Goal: Find specific page/section: Find specific page/section

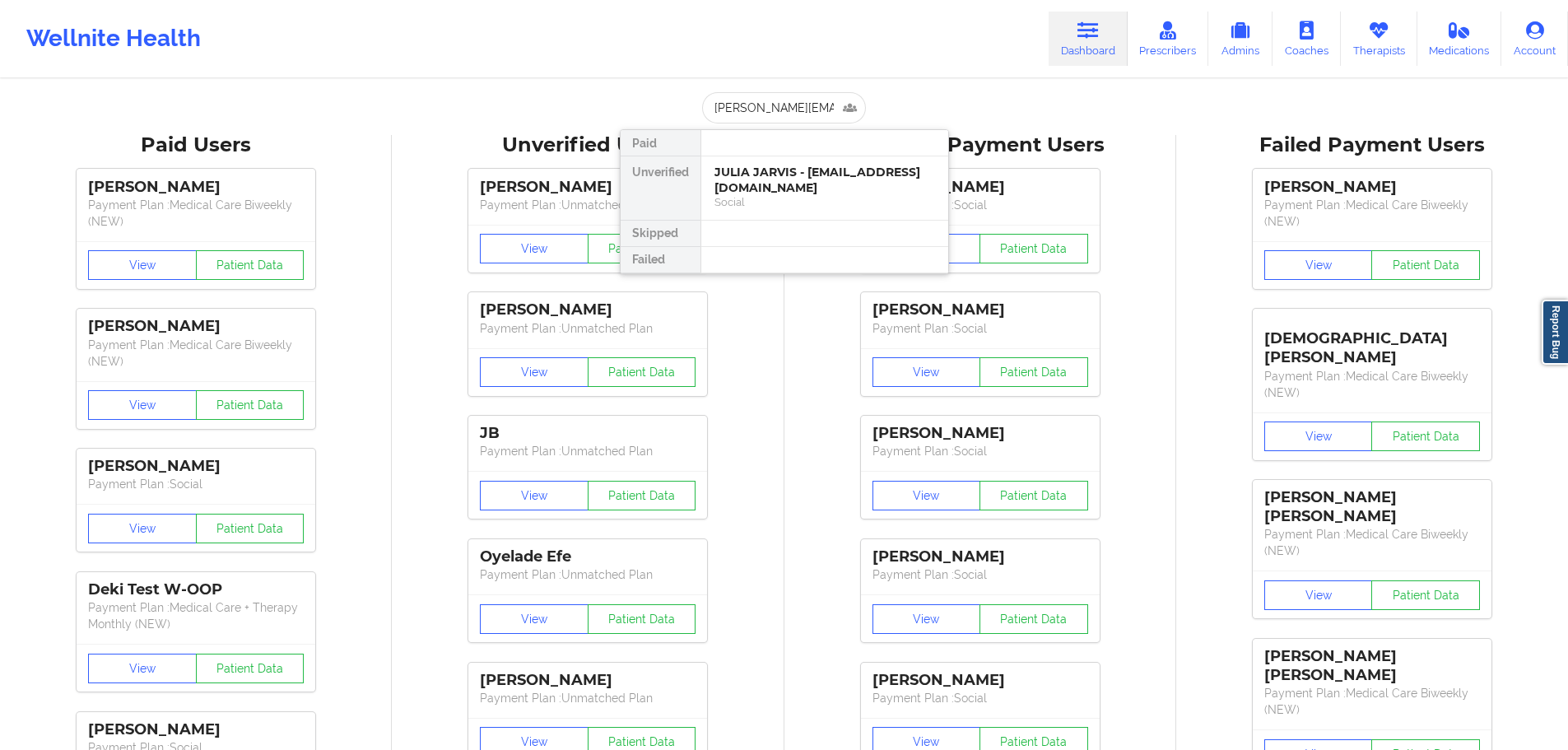
scroll to position [0, 22]
type input "[PERSON_NAME][EMAIL_ADDRESS][PERSON_NAME][DOMAIN_NAME]"
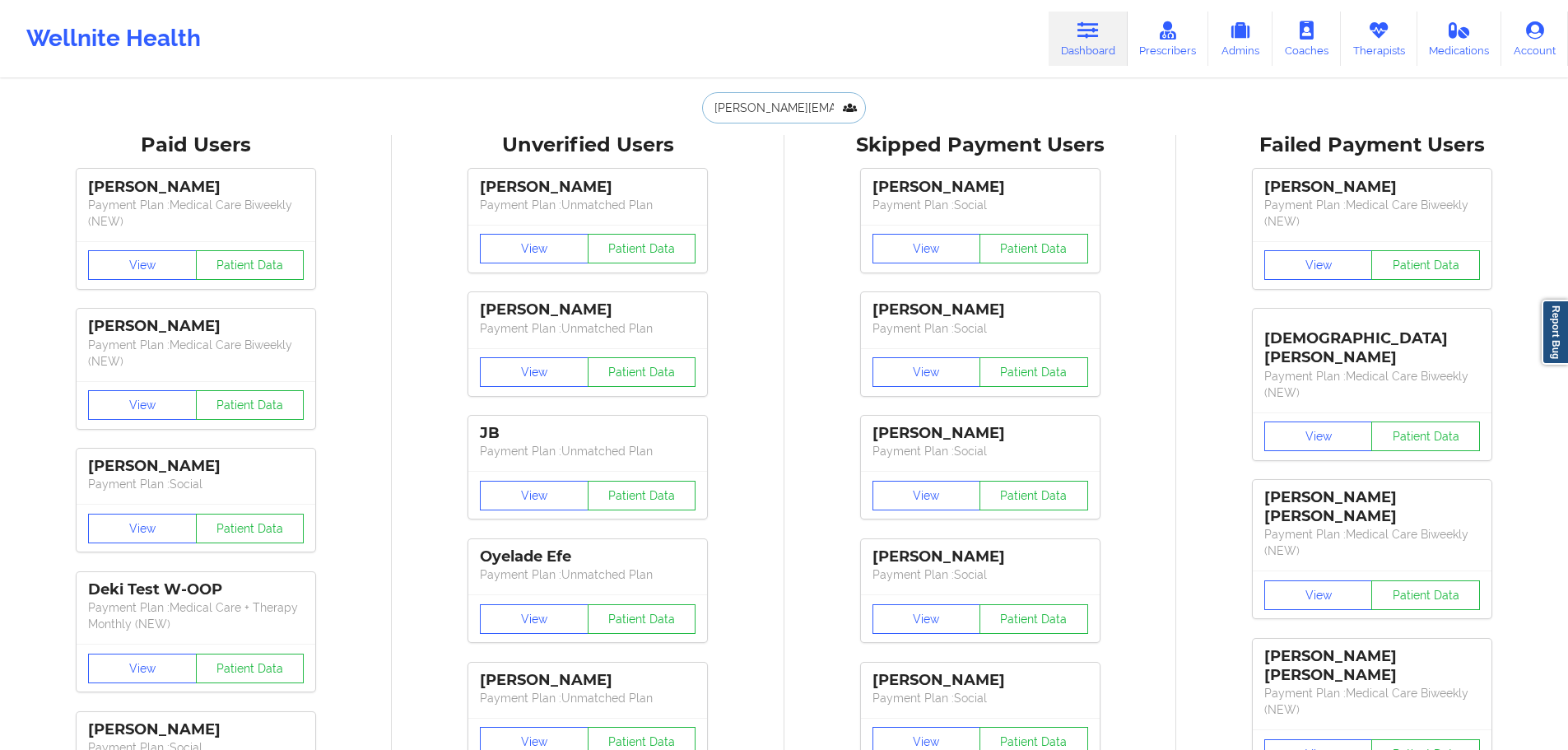
click at [761, 104] on input "[PERSON_NAME][EMAIL_ADDRESS][PERSON_NAME][DOMAIN_NAME]" at bounding box center [784, 108] width 163 height 31
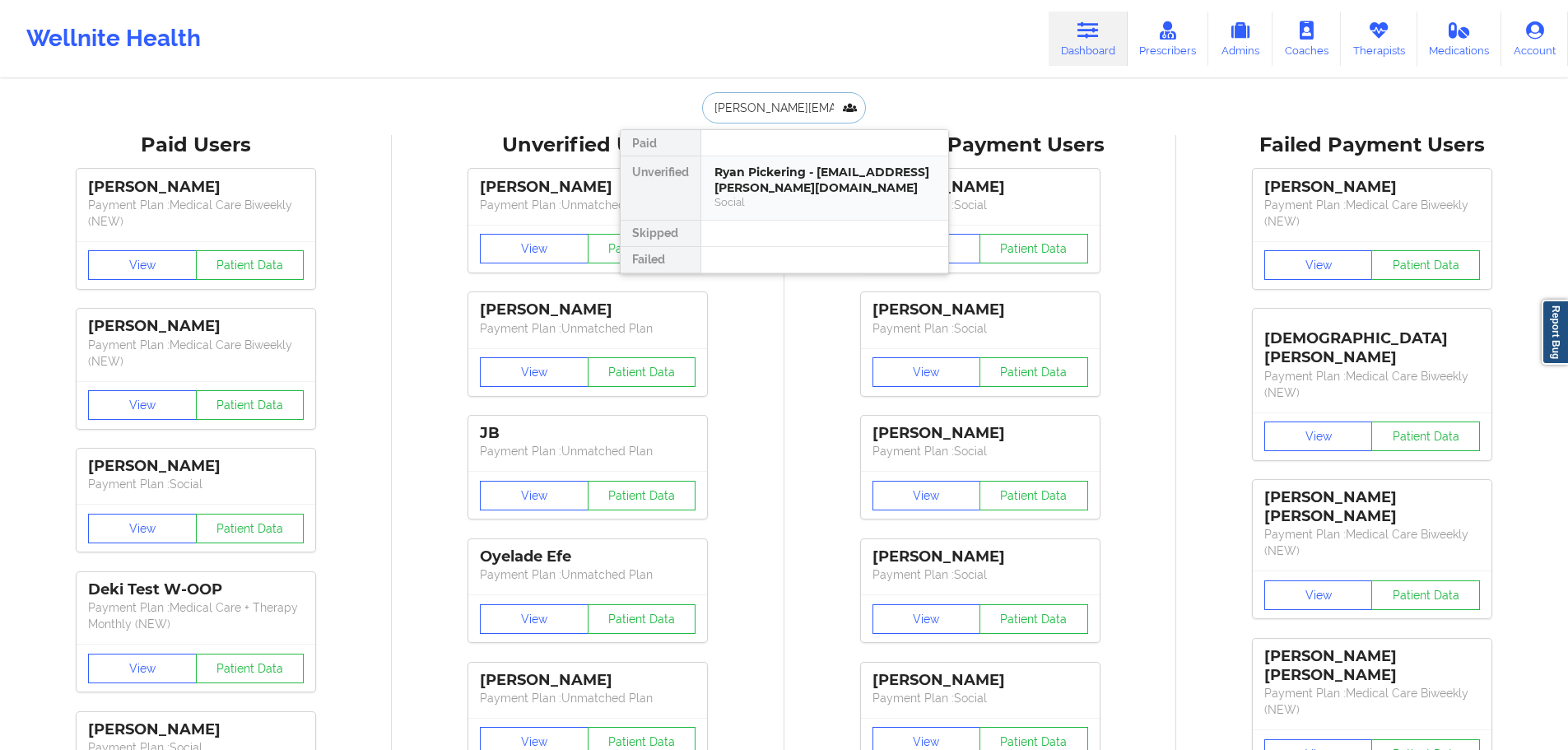
click at [776, 165] on div "Ryan Pickering - [EMAIL_ADDRESS][PERSON_NAME][DOMAIN_NAME]" at bounding box center [824, 179] width 221 height 30
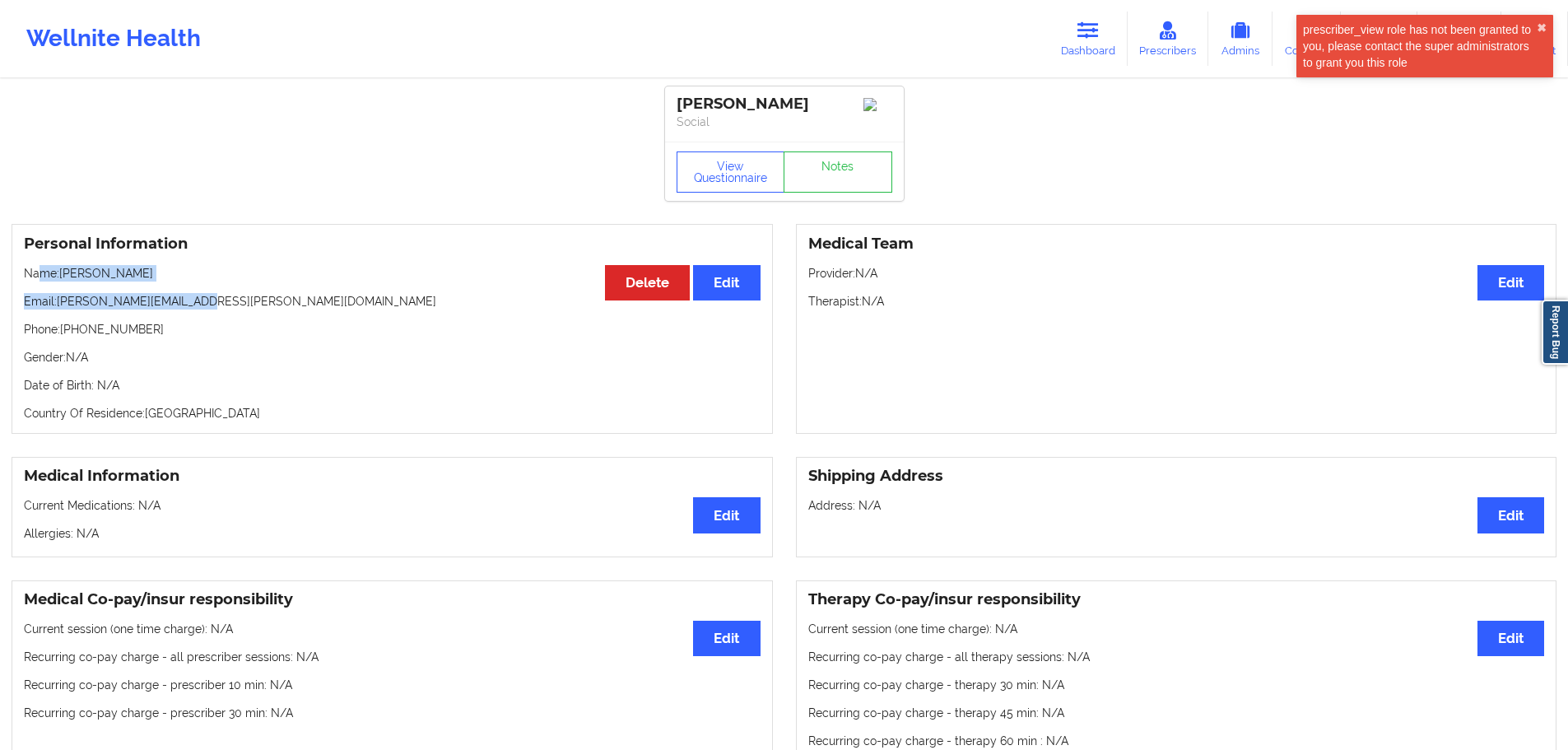
drag, startPoint x: 189, startPoint y: 287, endPoint x: 54, endPoint y: 283, distance: 135.1
click at [44, 284] on div "Personal Information Edit Delete Name: [PERSON_NAME] Email: [PERSON_NAME][EMAIL…" at bounding box center [391, 328] width 761 height 209
click at [58, 281] on p "Name: [PERSON_NAME]" at bounding box center [392, 273] width 736 height 17
drag, startPoint x: 90, startPoint y: 280, endPoint x: 60, endPoint y: 280, distance: 30.0
click at [60, 280] on p "Name: [PERSON_NAME]" at bounding box center [392, 273] width 736 height 17
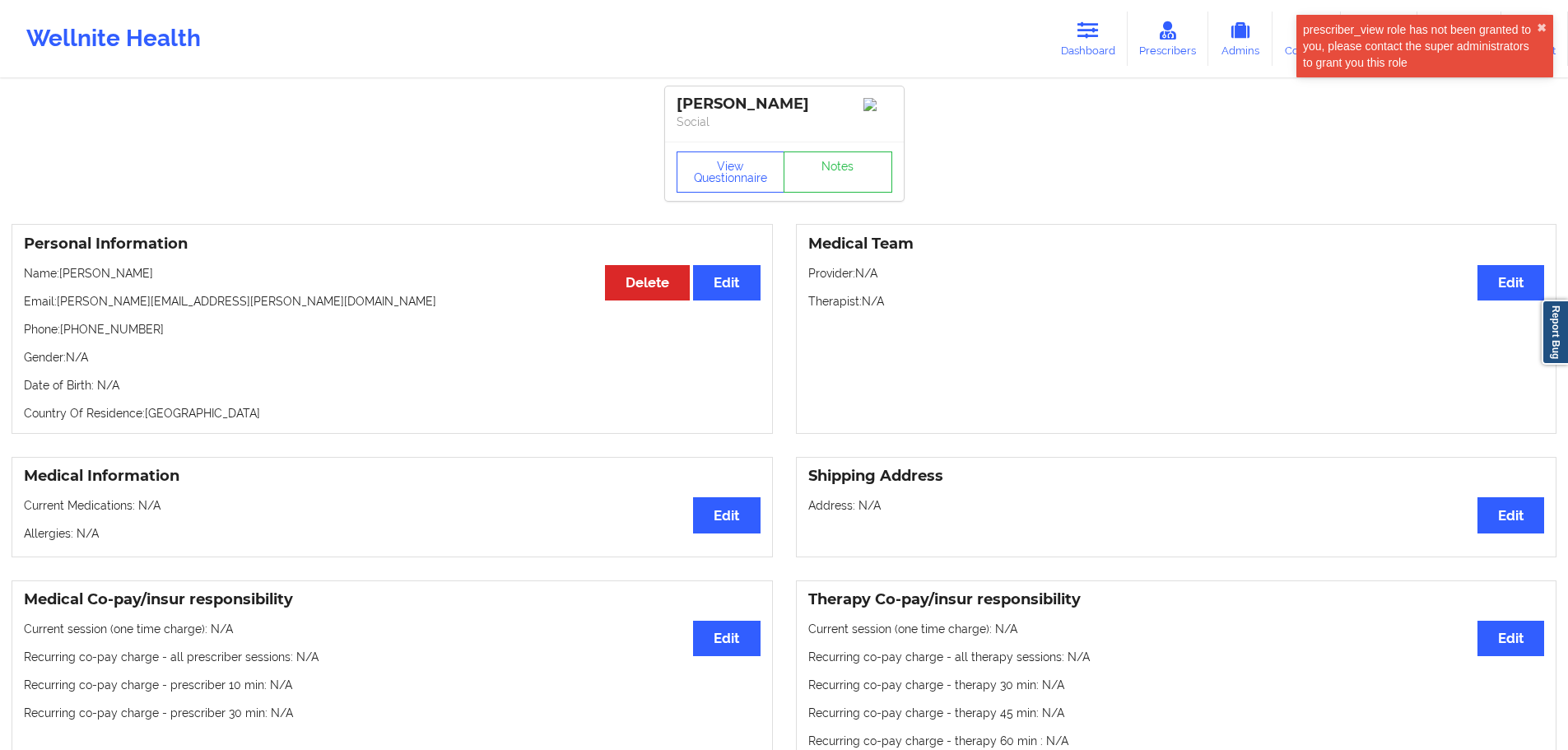
copy p "[PERSON_NAME]"
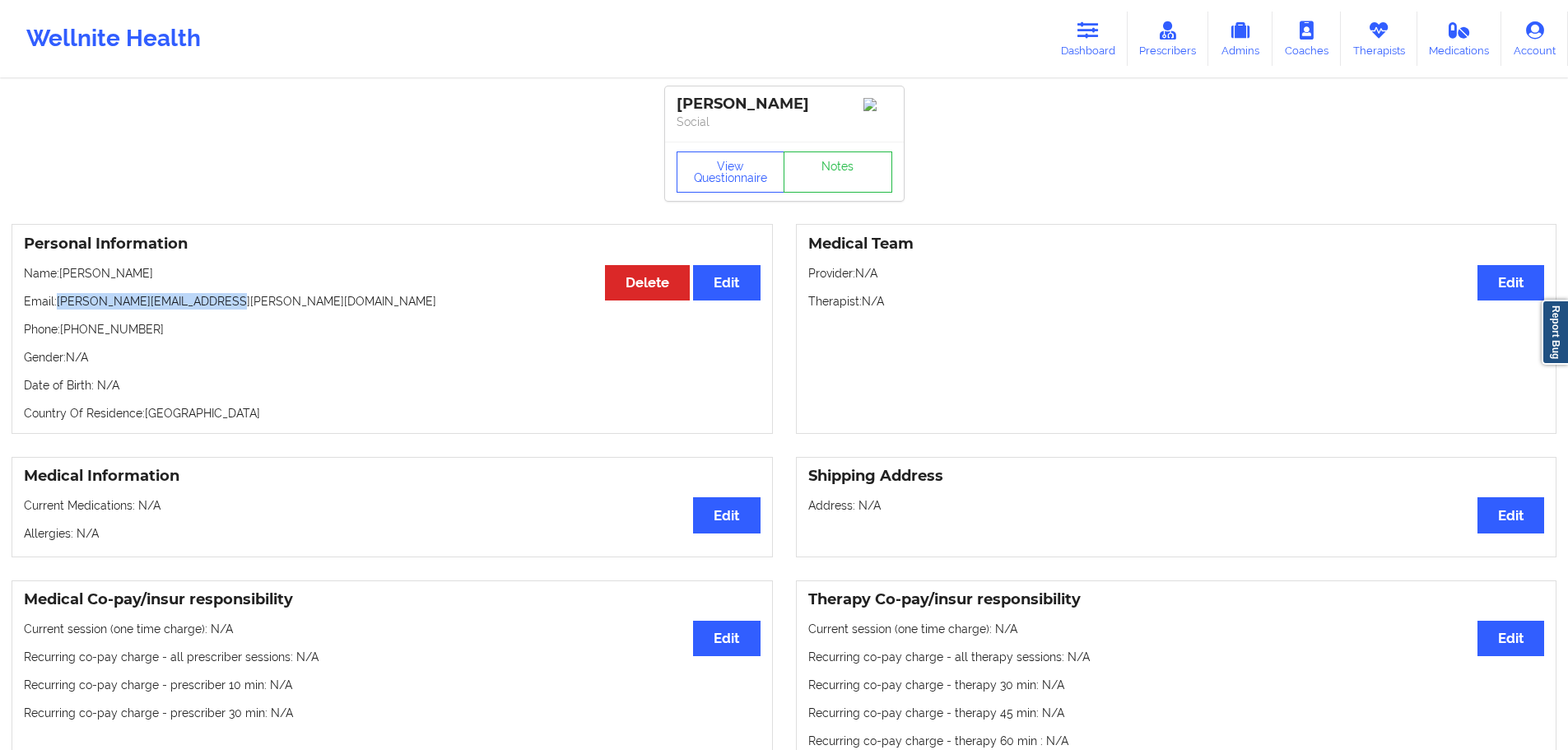
drag, startPoint x: 225, startPoint y: 302, endPoint x: 58, endPoint y: 309, distance: 167.1
click at [58, 309] on p "Email: [PERSON_NAME][EMAIL_ADDRESS][PERSON_NAME][DOMAIN_NAME]" at bounding box center [392, 302] width 736 height 17
copy p "[PERSON_NAME][EMAIL_ADDRESS][PERSON_NAME][DOMAIN_NAME]"
drag, startPoint x: 137, startPoint y: 329, endPoint x: 63, endPoint y: 332, distance: 74.1
click at [63, 332] on p "Phone: [PHONE_NUMBER]" at bounding box center [392, 329] width 736 height 17
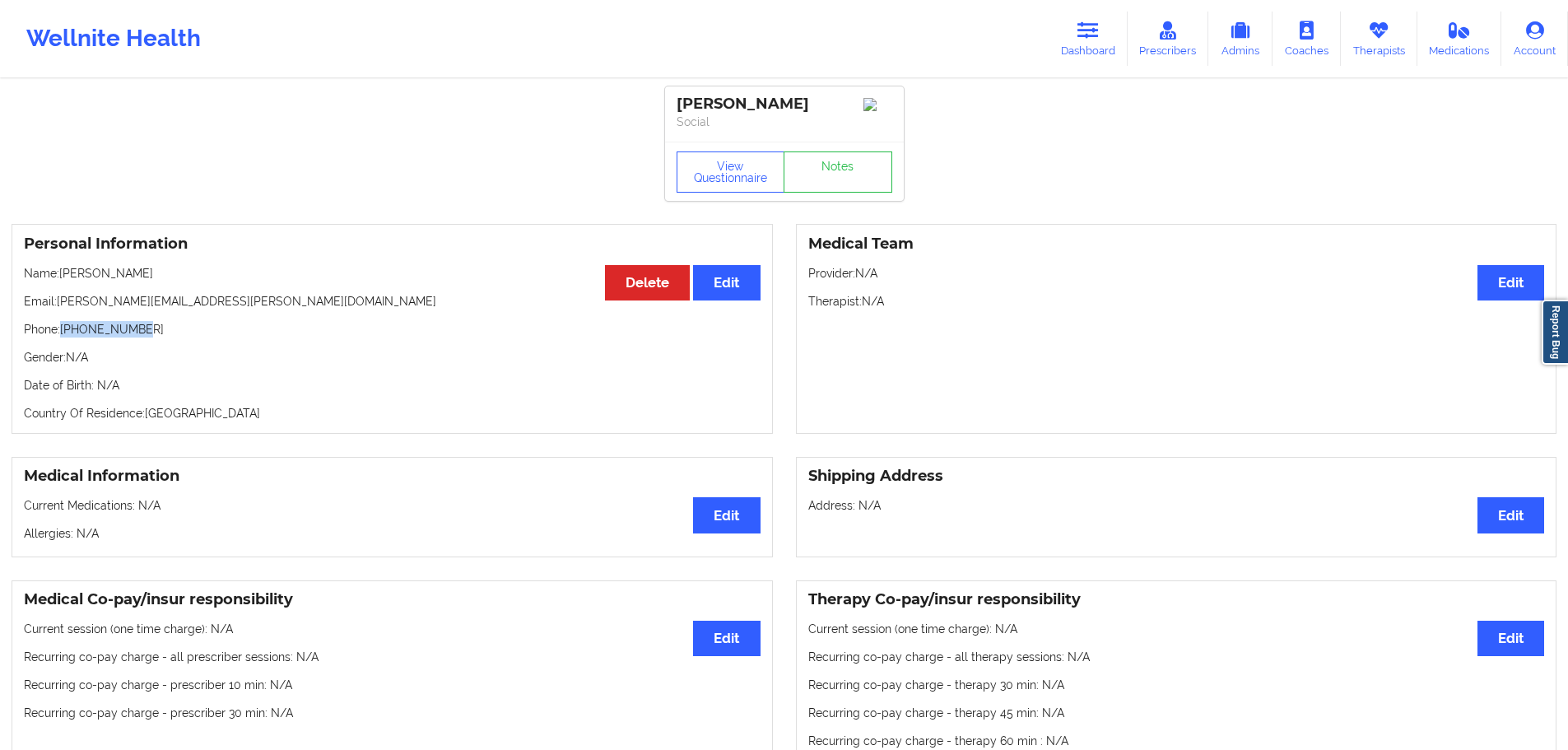
copy p "[PHONE_NUMBER]"
drag, startPoint x: 150, startPoint y: 279, endPoint x: 63, endPoint y: 283, distance: 87.1
click at [63, 281] on p "Name: [PERSON_NAME]" at bounding box center [392, 273] width 736 height 17
copy p "[PERSON_NAME]"
drag, startPoint x: 232, startPoint y: 302, endPoint x: 57, endPoint y: 311, distance: 175.2
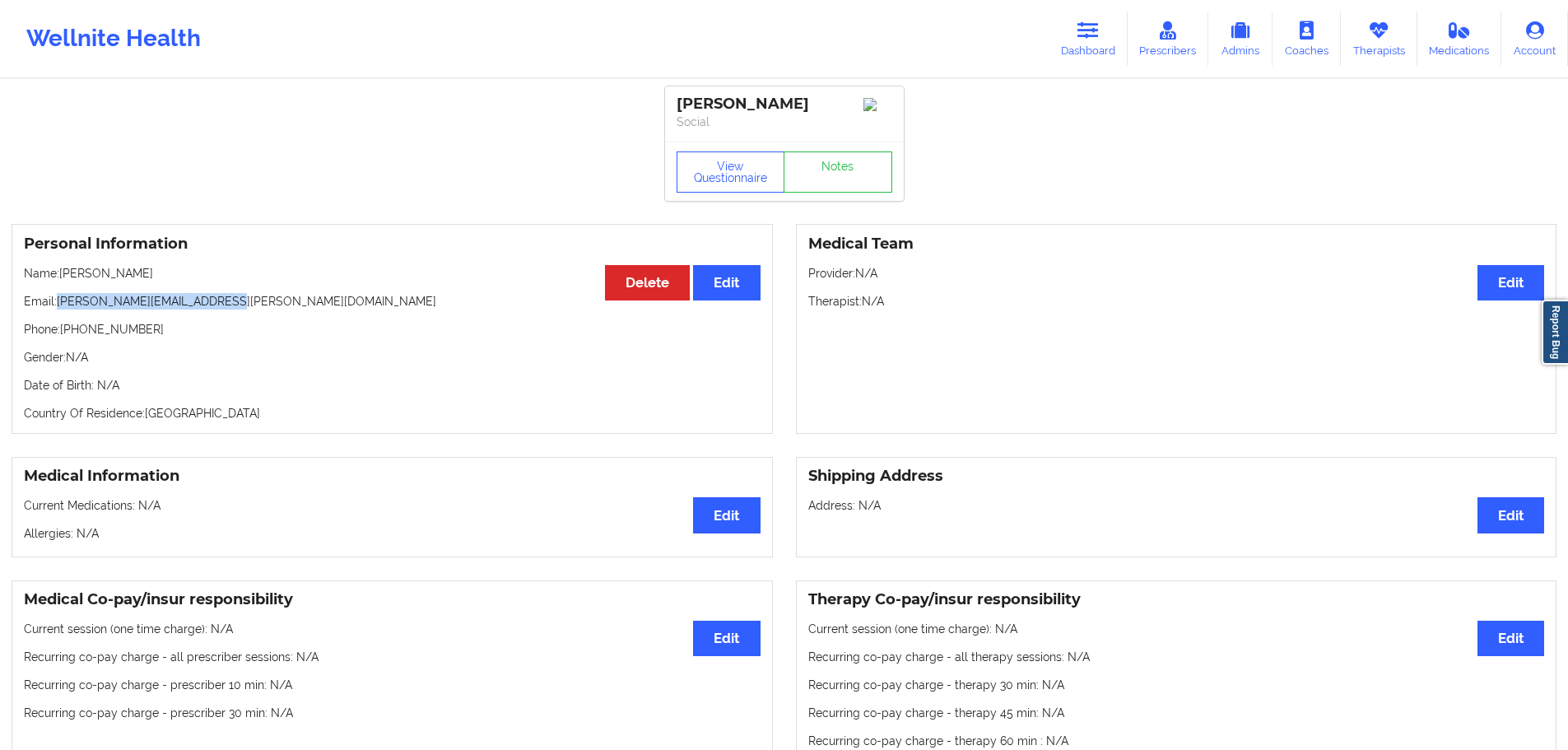
click at [57, 309] on p "Email: [PERSON_NAME][EMAIL_ADDRESS][PERSON_NAME][DOMAIN_NAME]" at bounding box center [392, 302] width 736 height 17
copy p "[PERSON_NAME][EMAIL_ADDRESS][PERSON_NAME][DOMAIN_NAME]"
click at [1102, 43] on link "Dashboard" at bounding box center [1088, 38] width 79 height 54
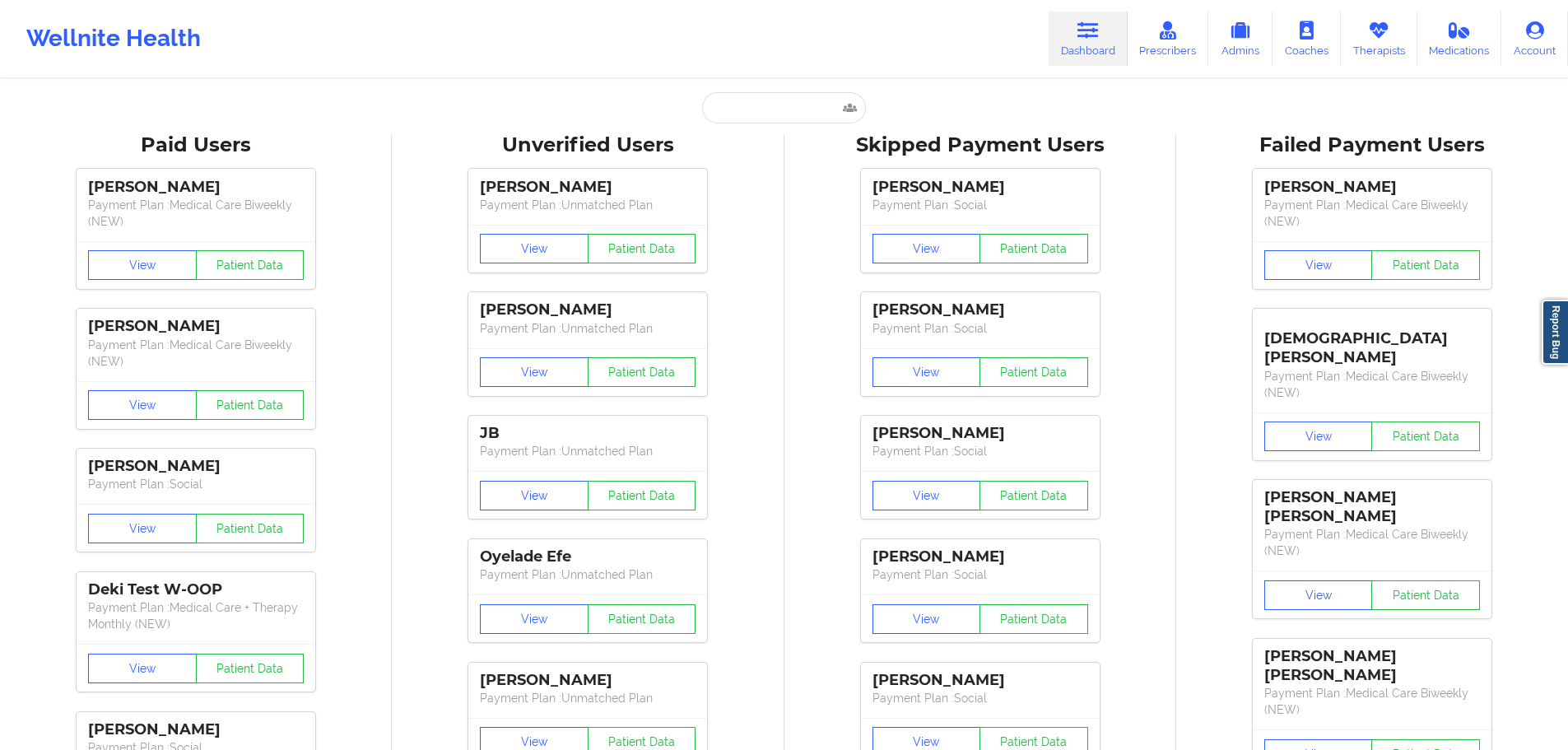
drag, startPoint x: 772, startPoint y: 125, endPoint x: 772, endPoint y: 117, distance: 8.0
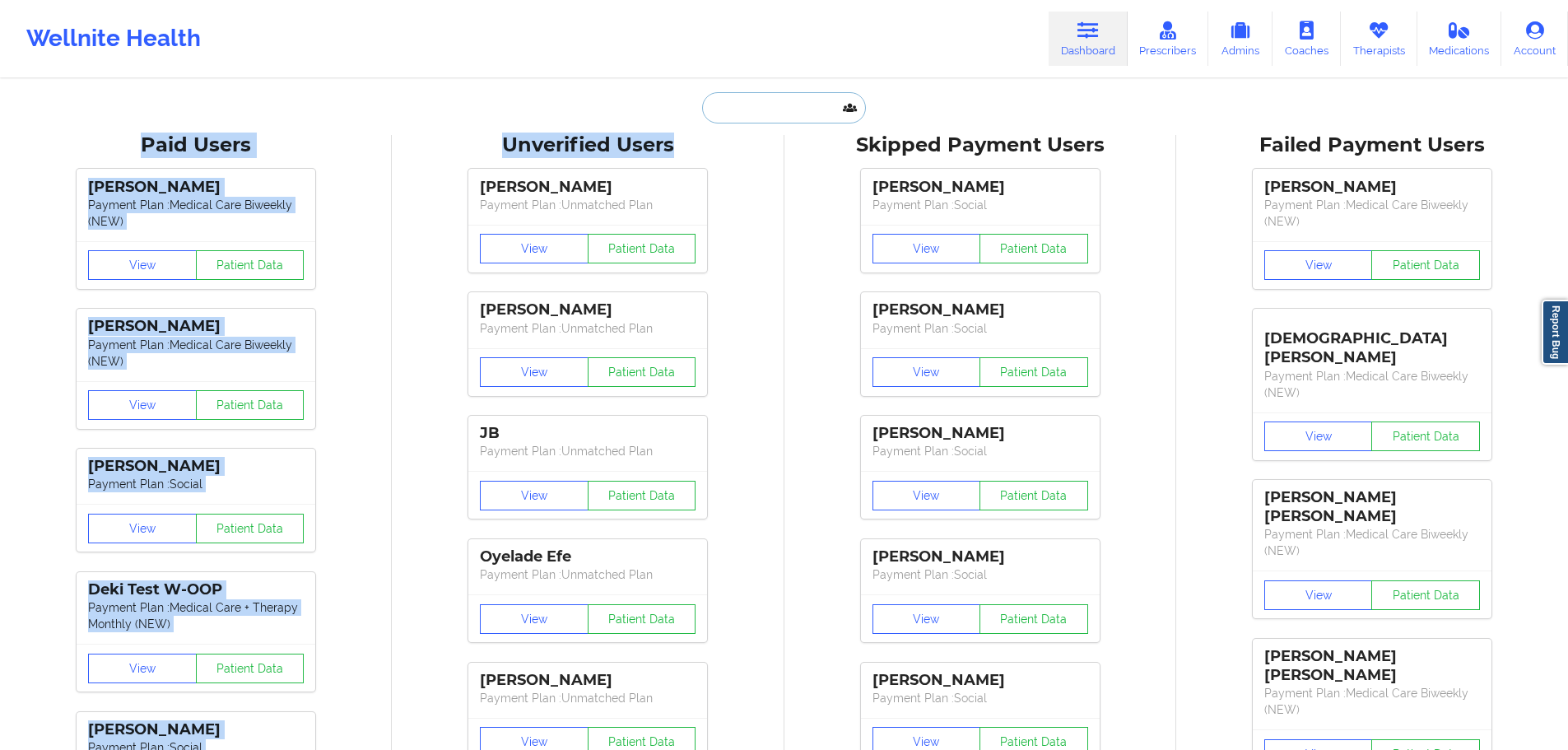
click at [772, 117] on input "text" at bounding box center [784, 108] width 163 height 31
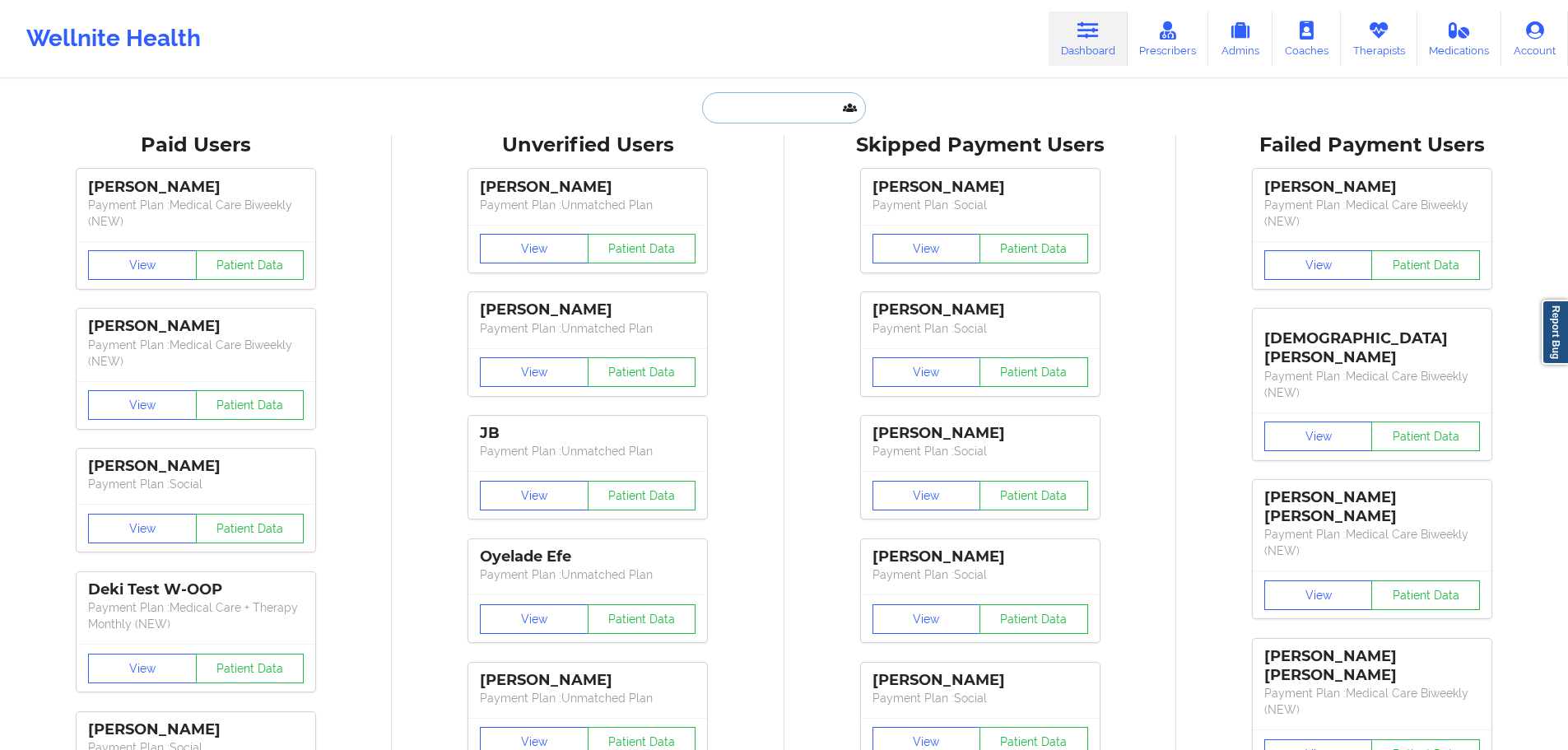
paste input "[EMAIL_ADDRESS][DOMAIN_NAME]"
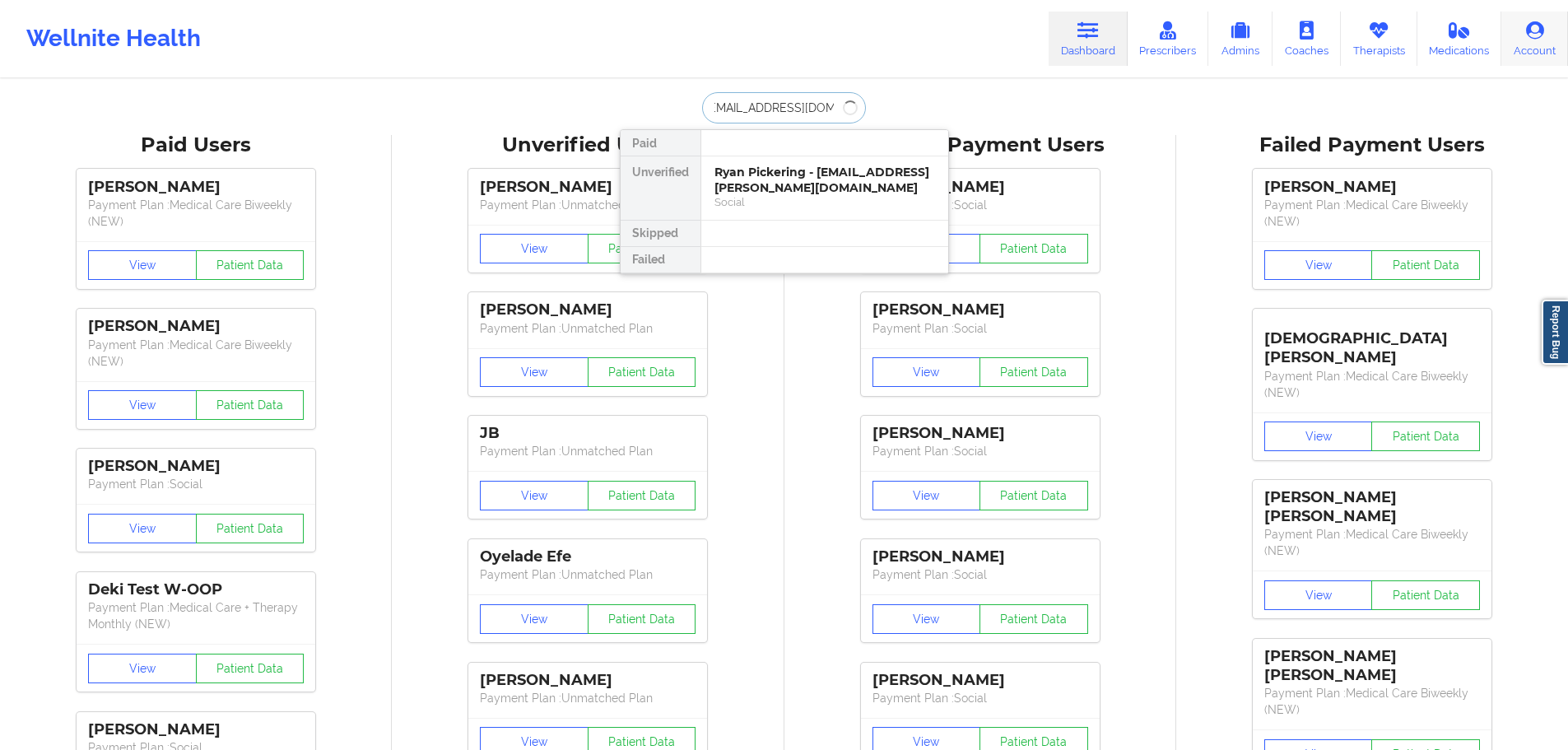
type input "[EMAIL_ADDRESS][DOMAIN_NAME]"
click at [808, 199] on div "Social" at bounding box center [824, 201] width 221 height 14
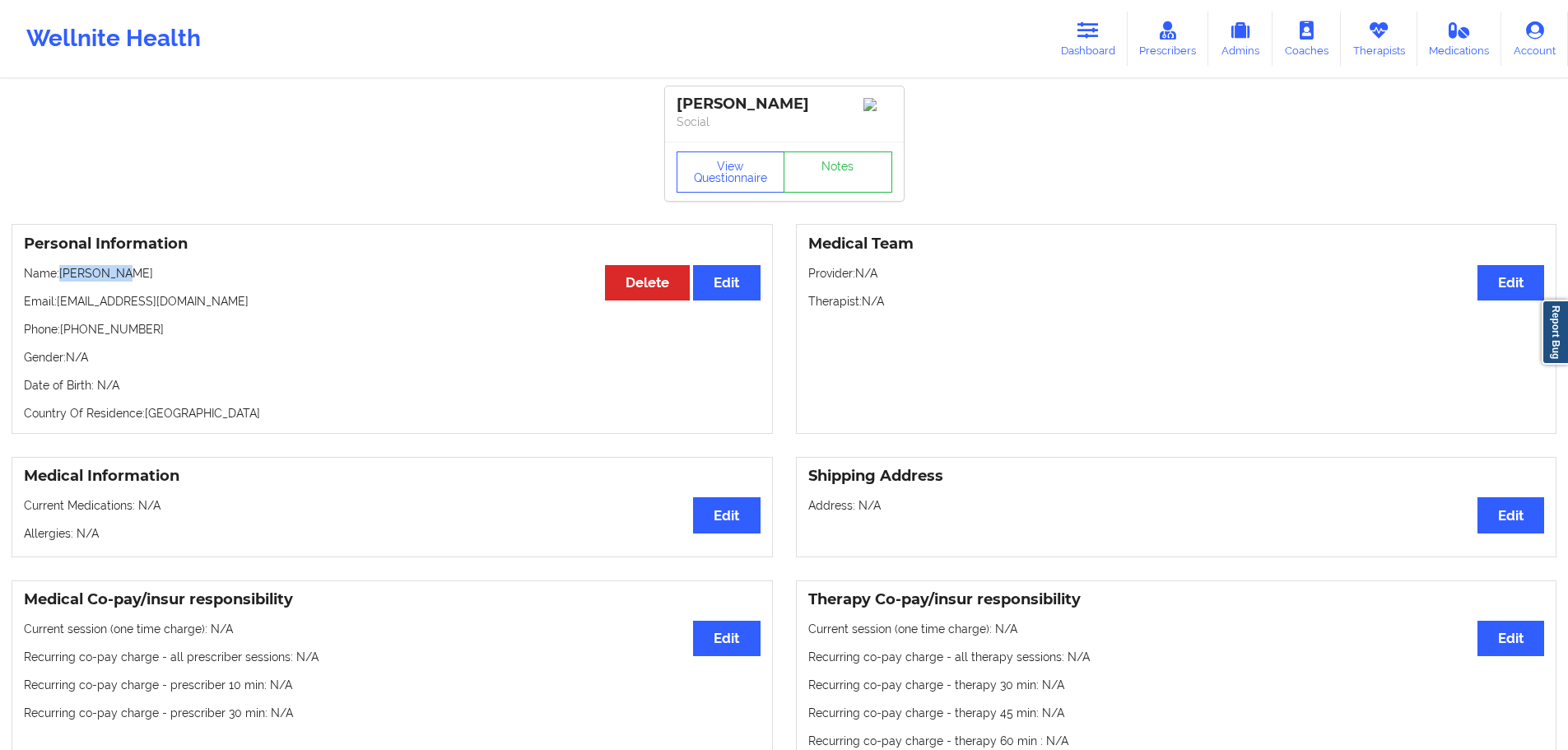
drag, startPoint x: 165, startPoint y: 280, endPoint x: 62, endPoint y: 282, distance: 103.0
click at [62, 281] on p "Name: [PERSON_NAME]" at bounding box center [392, 273] width 736 height 17
copy p "[PERSON_NAME]"
drag, startPoint x: 212, startPoint y: 300, endPoint x: 57, endPoint y: 305, distance: 155.1
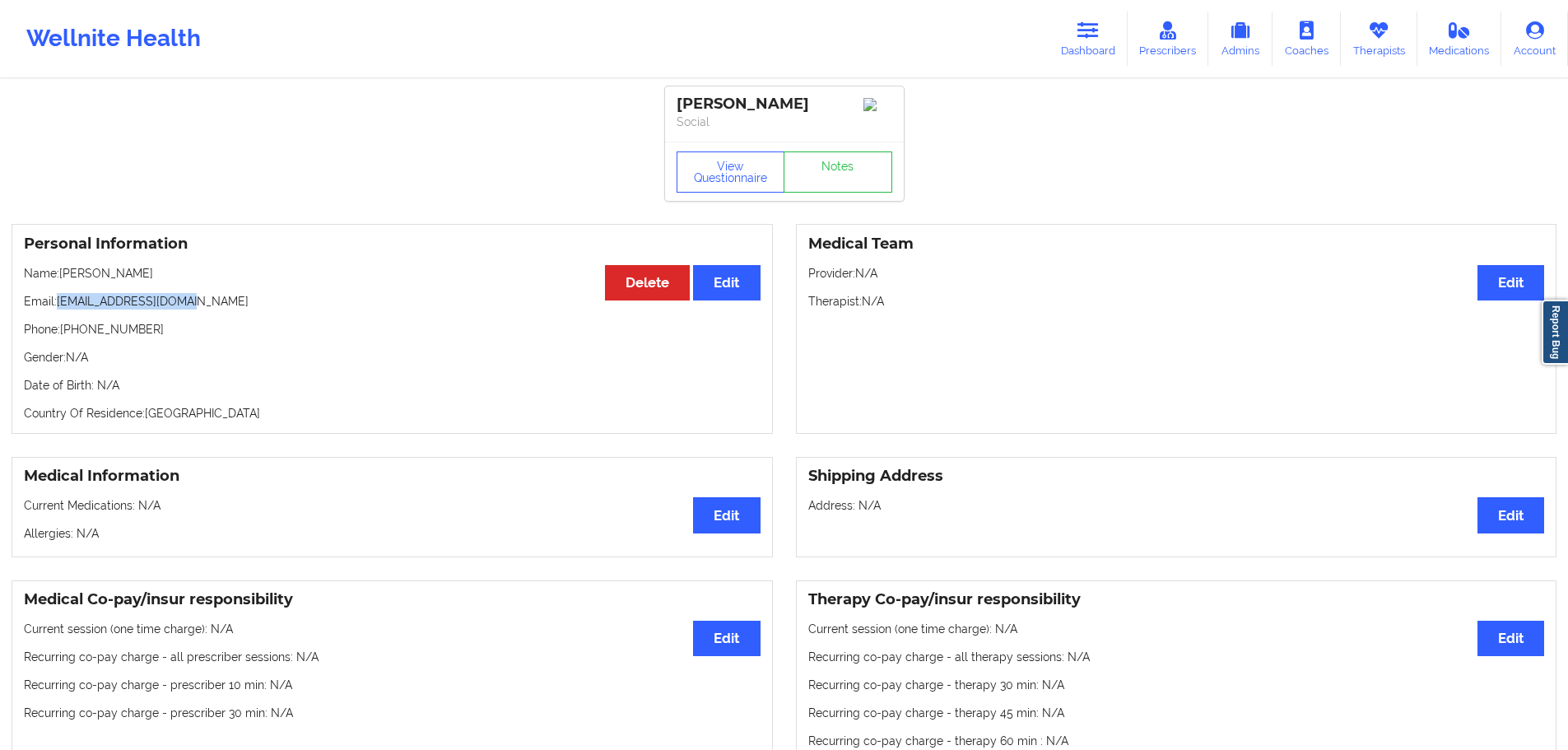
click at [57, 305] on p "Email: [EMAIL_ADDRESS][DOMAIN_NAME]" at bounding box center [392, 302] width 736 height 17
copy p "[EMAIL_ADDRESS][DOMAIN_NAME]"
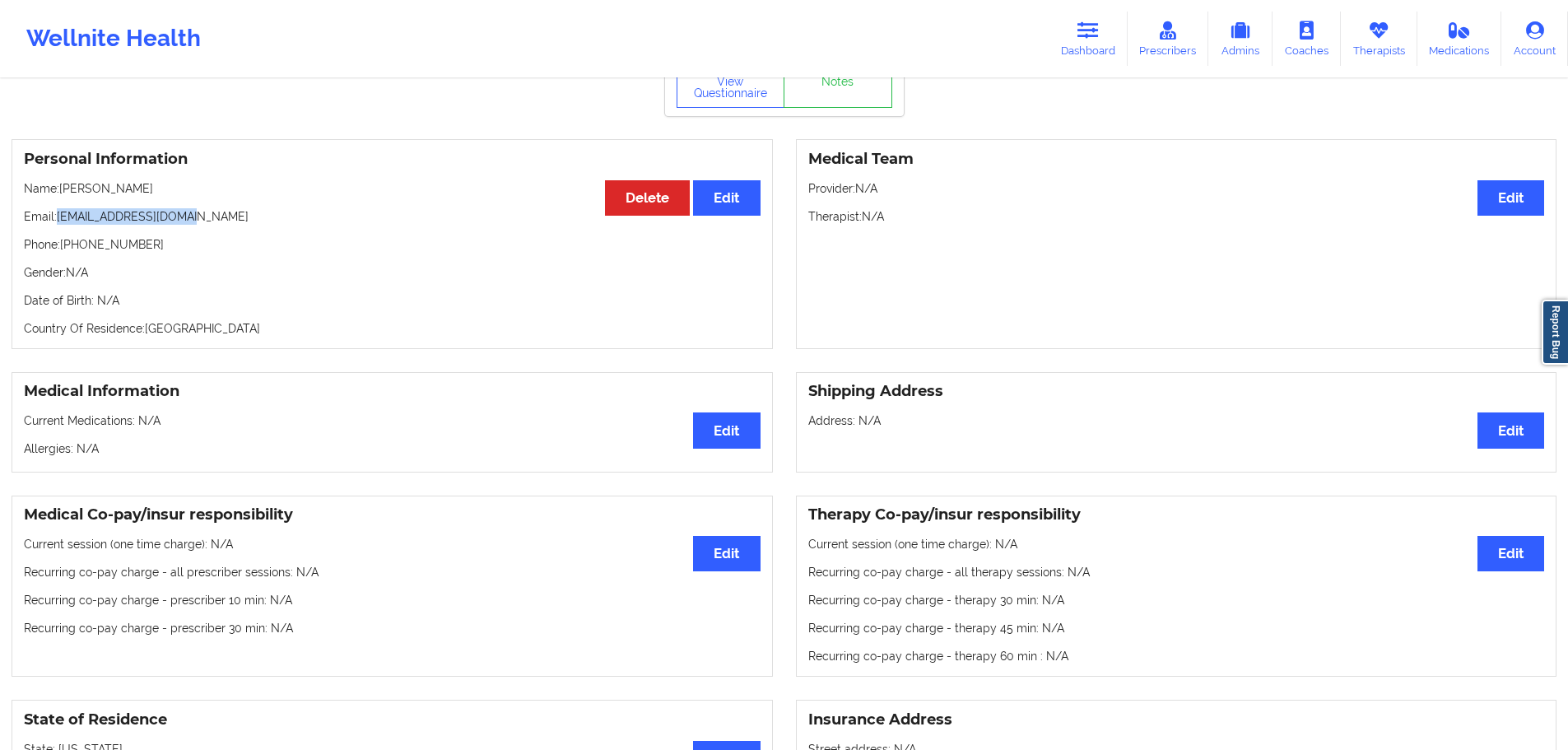
scroll to position [82, 0]
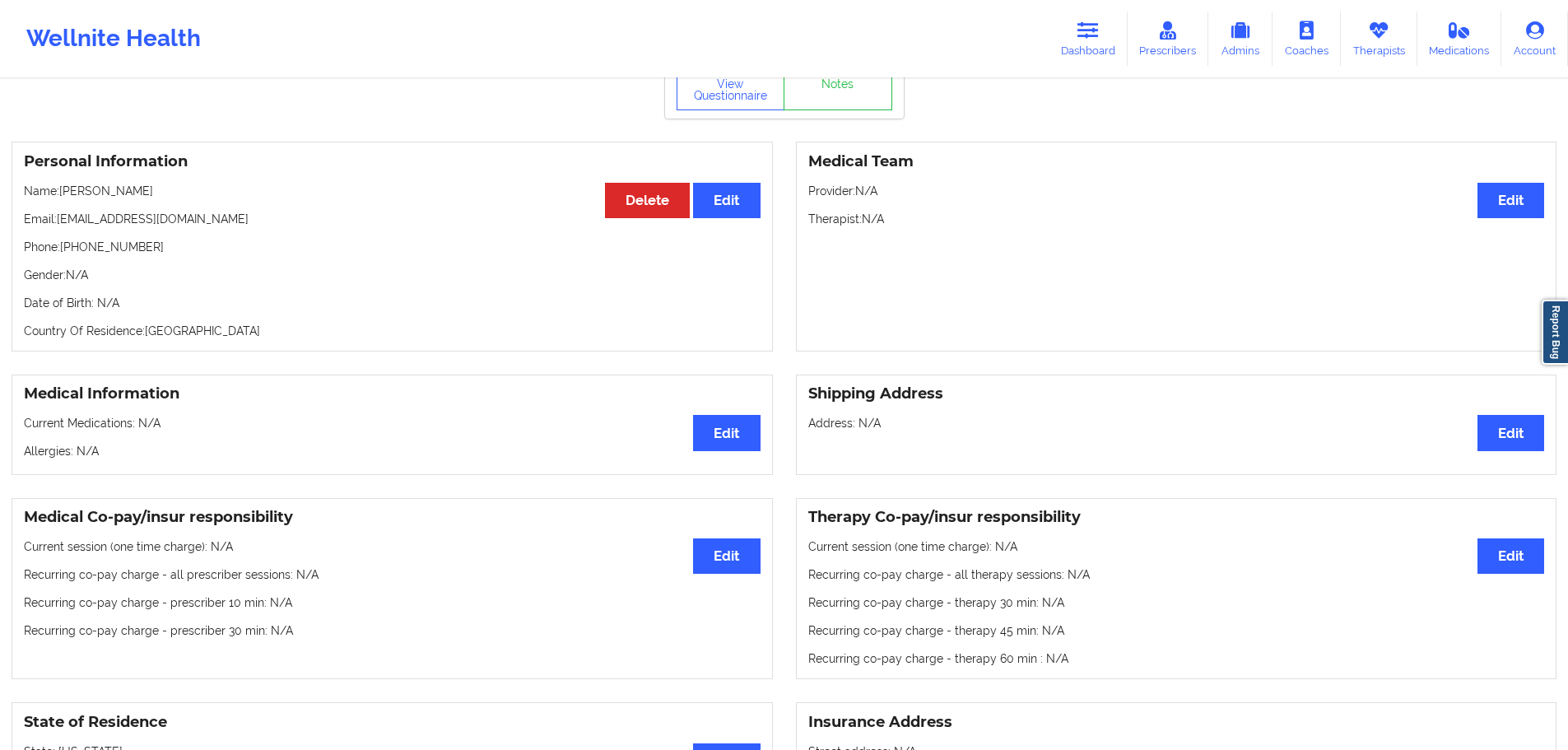
click at [308, 256] on p "Phone: [PHONE_NUMBER]" at bounding box center [392, 247] width 736 height 17
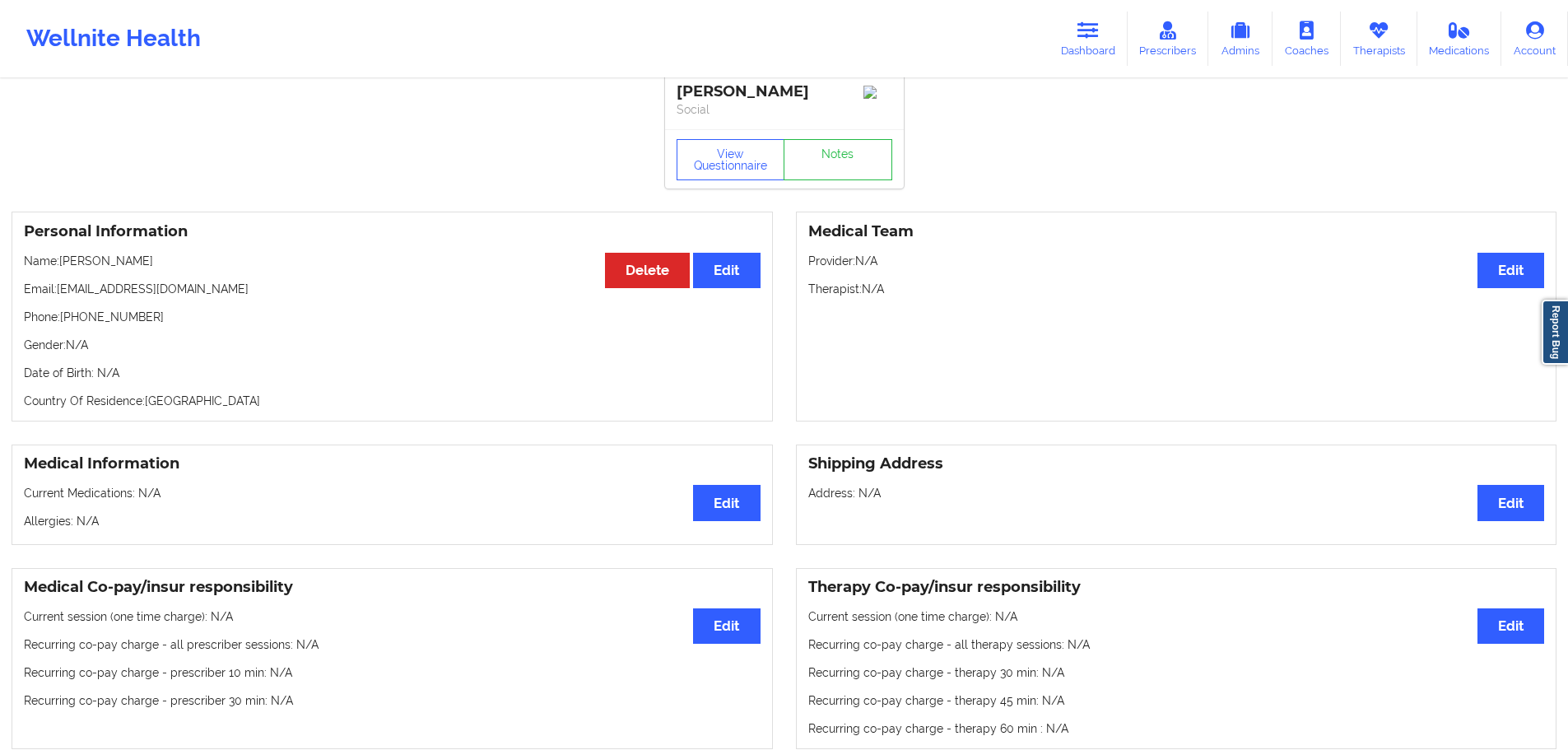
scroll to position [0, 0]
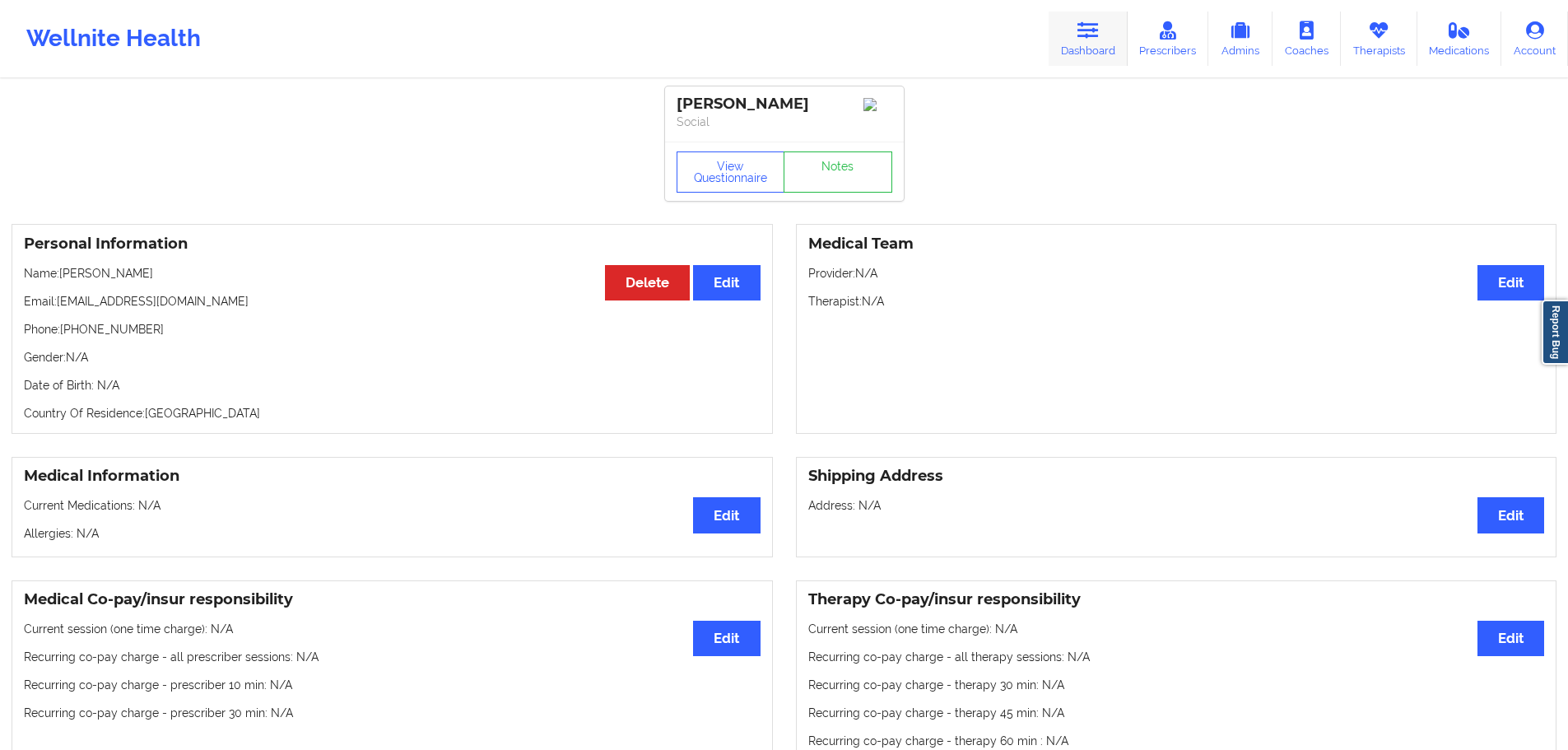
click at [1079, 35] on link "Dashboard" at bounding box center [1088, 38] width 79 height 54
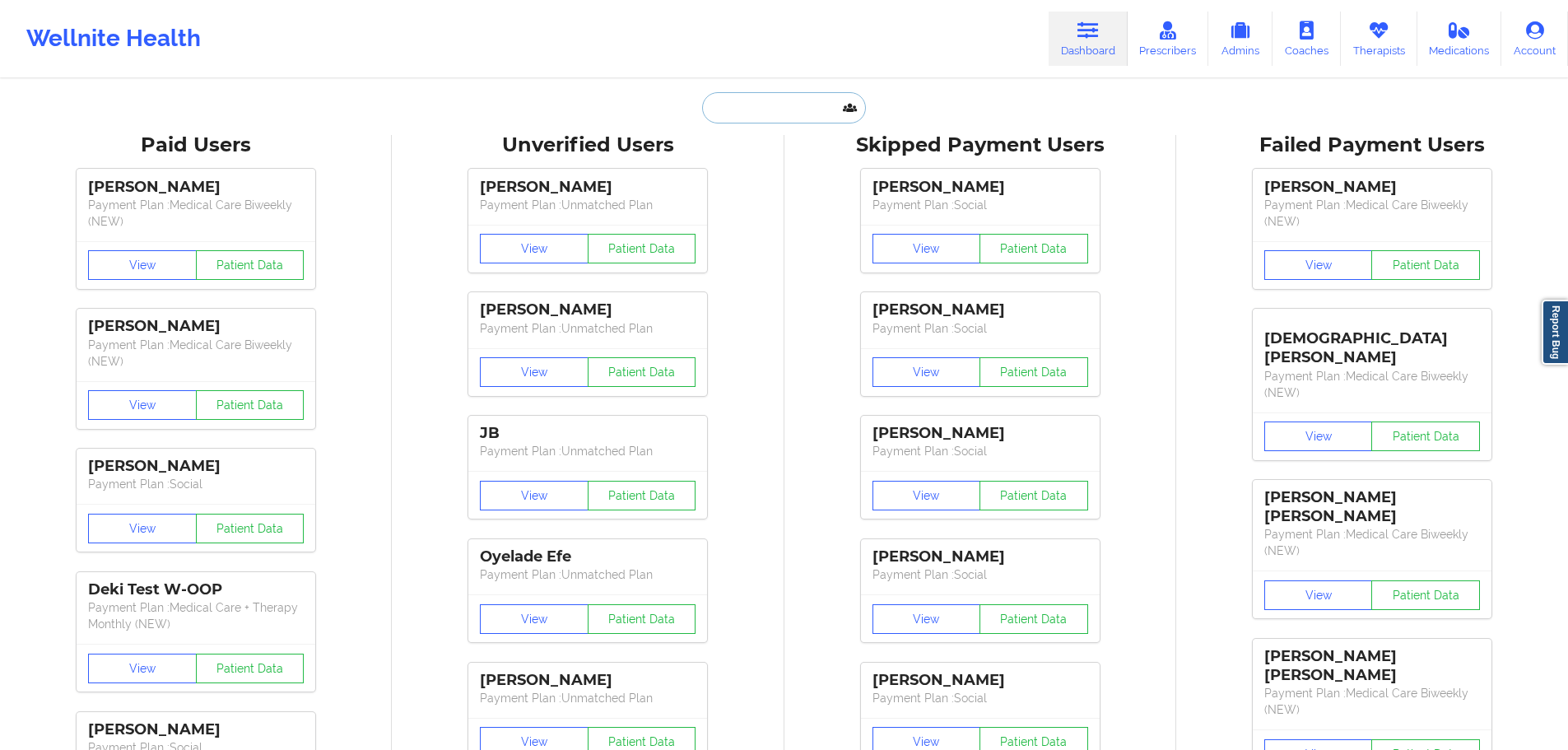
click at [704, 116] on input "text" at bounding box center [784, 108] width 163 height 31
click at [733, 111] on input "text" at bounding box center [784, 108] width 163 height 31
paste input "[EMAIL_ADDRESS][DOMAIN_NAME]"
type input "[EMAIL_ADDRESS][DOMAIN_NAME]"
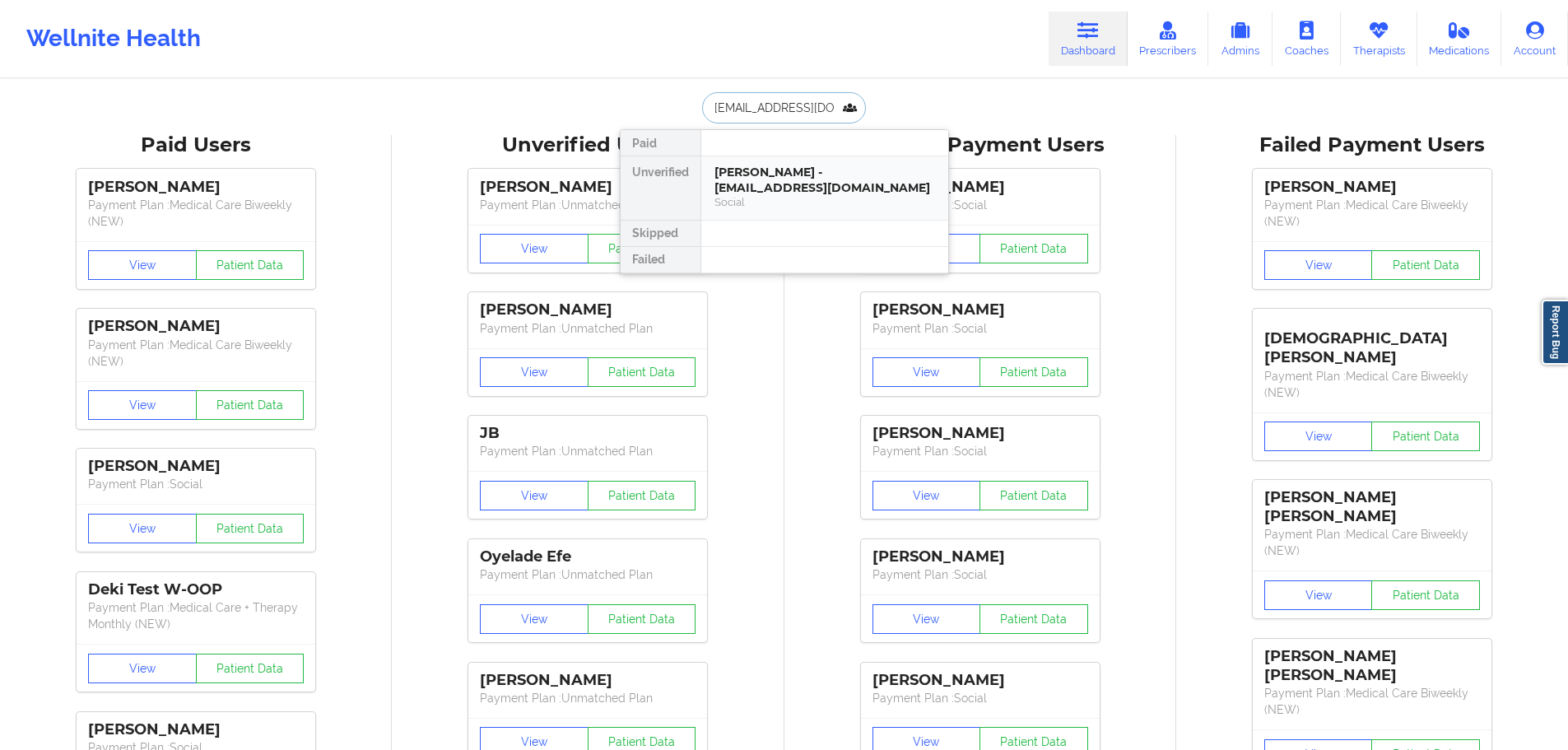
click at [752, 172] on div "[PERSON_NAME] - [EMAIL_ADDRESS][DOMAIN_NAME]" at bounding box center [824, 179] width 221 height 30
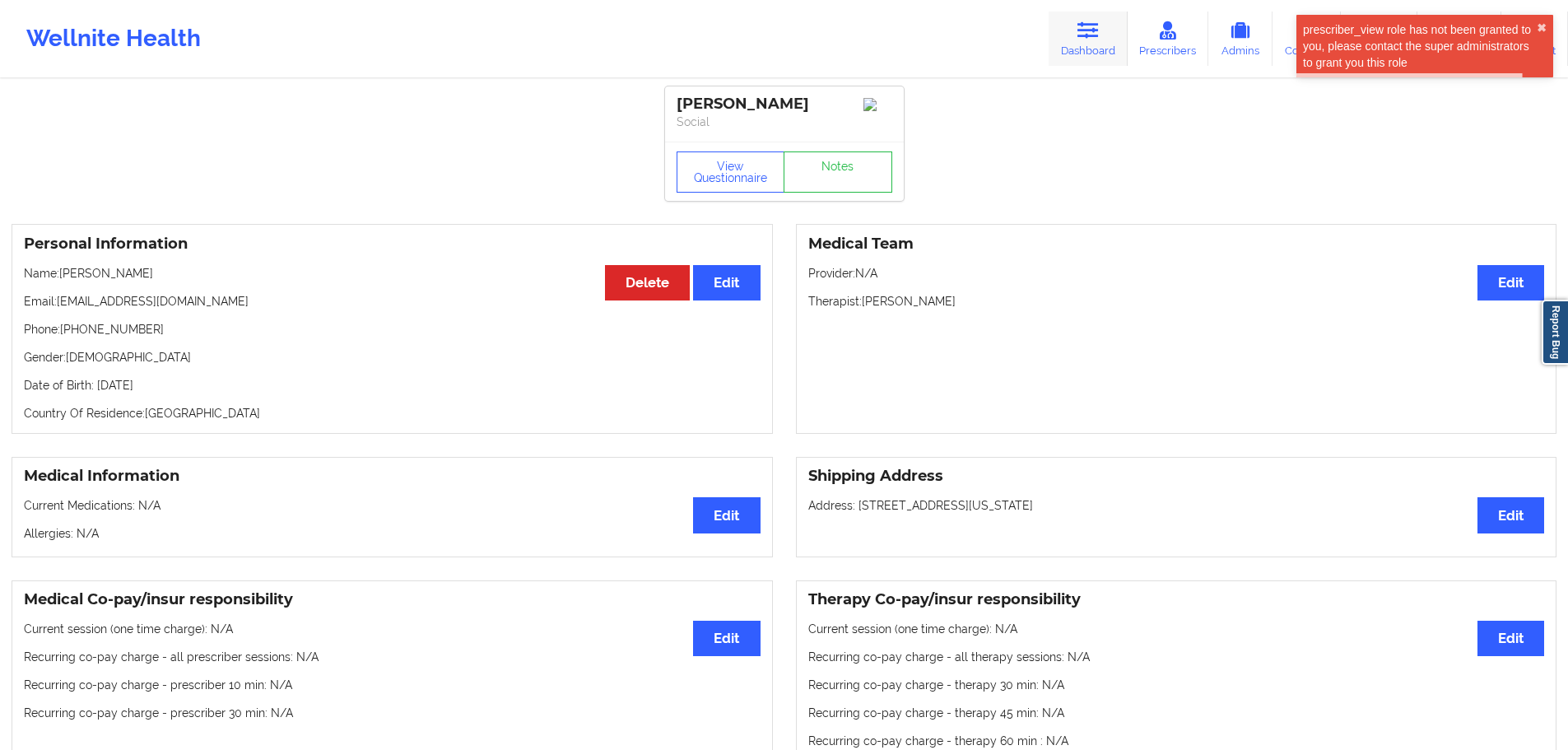
click at [1079, 45] on link "Dashboard" at bounding box center [1088, 38] width 79 height 54
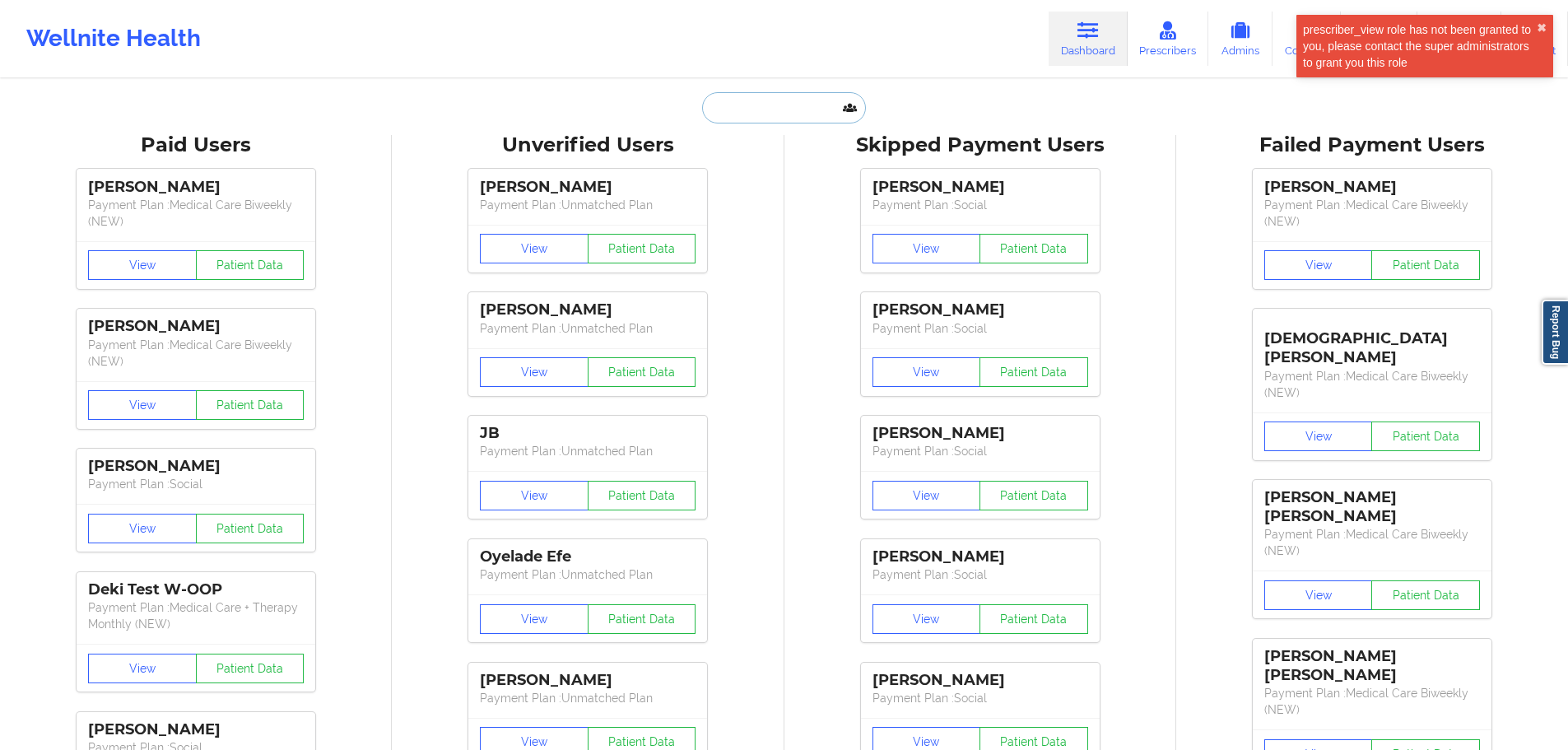
click at [734, 117] on input "text" at bounding box center [784, 108] width 163 height 31
paste input "[EMAIL_ADDRESS][PERSON_NAME][DOMAIN_NAME]"
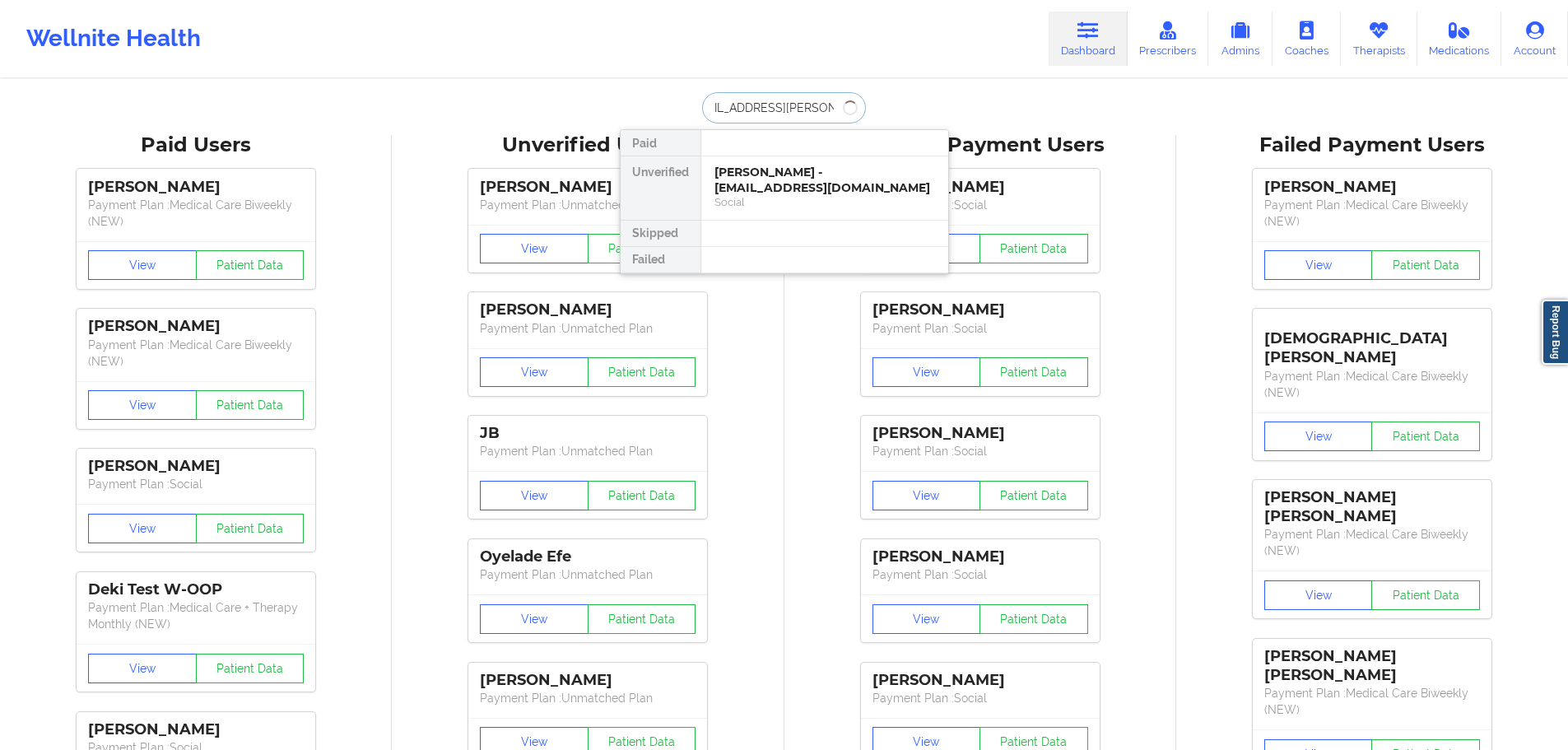
type input "[EMAIL_ADDRESS][PERSON_NAME][DOMAIN_NAME]"
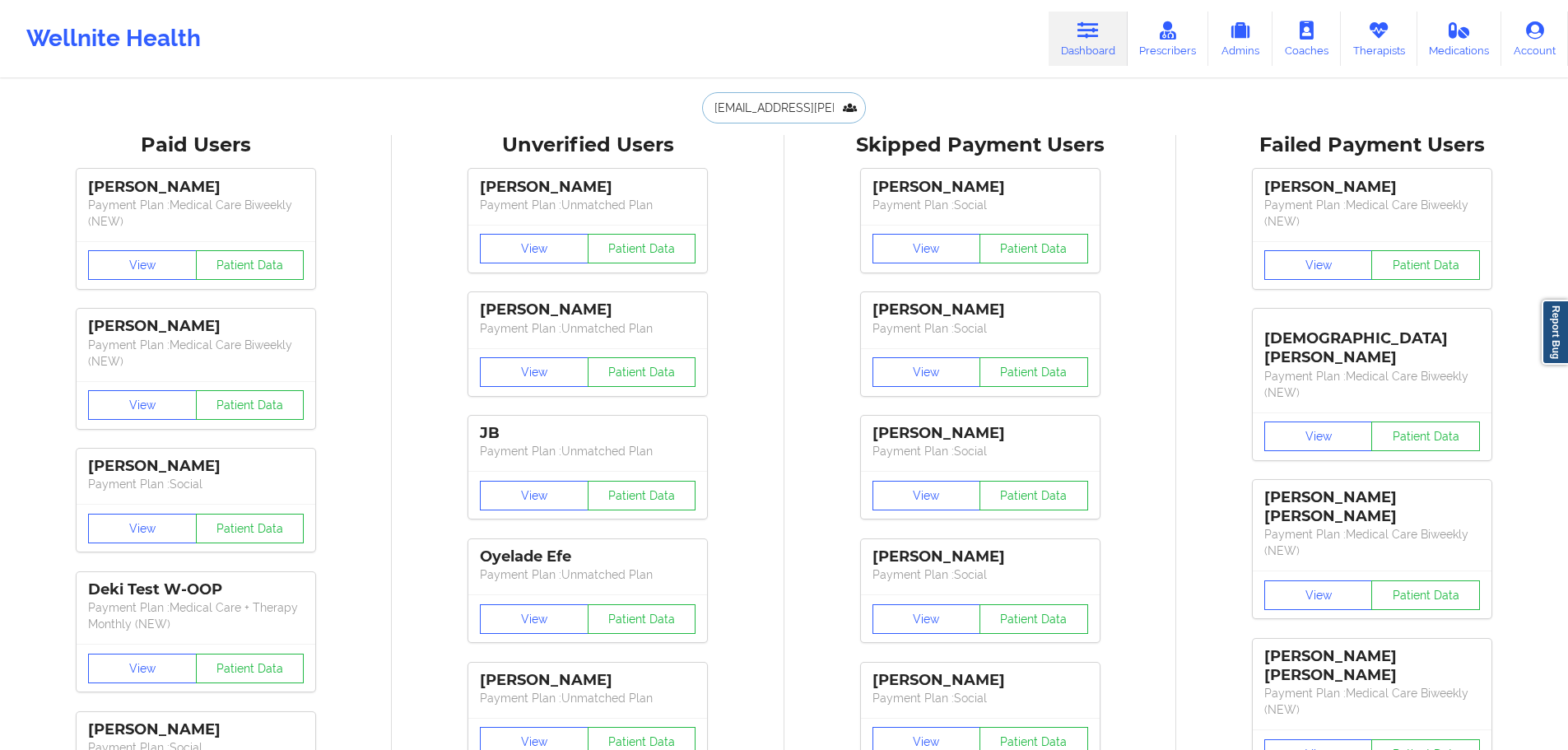
click at [805, 113] on input "[EMAIL_ADDRESS][PERSON_NAME][DOMAIN_NAME]" at bounding box center [784, 108] width 163 height 31
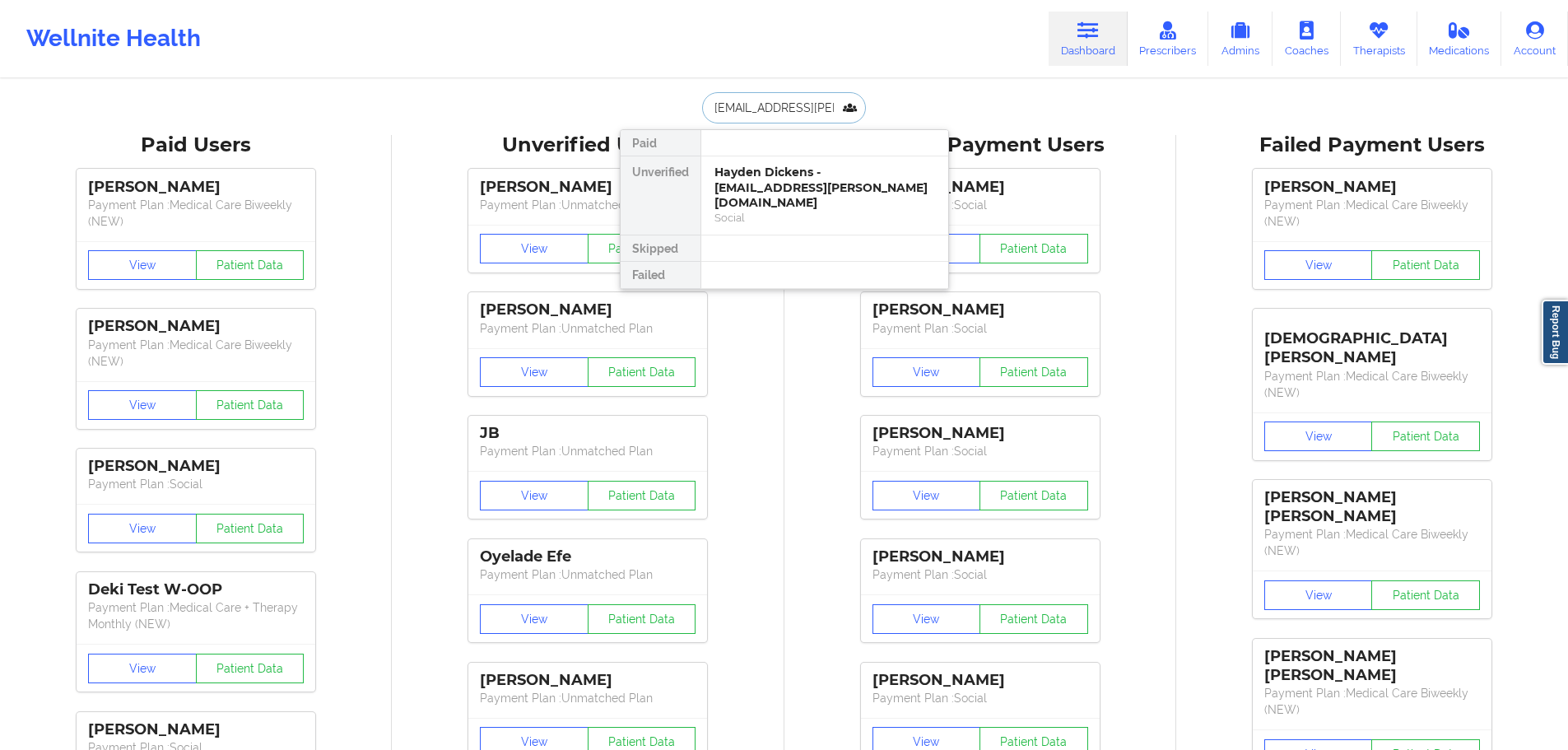
click at [805, 113] on input "[EMAIL_ADDRESS][PERSON_NAME][DOMAIN_NAME]" at bounding box center [784, 108] width 163 height 31
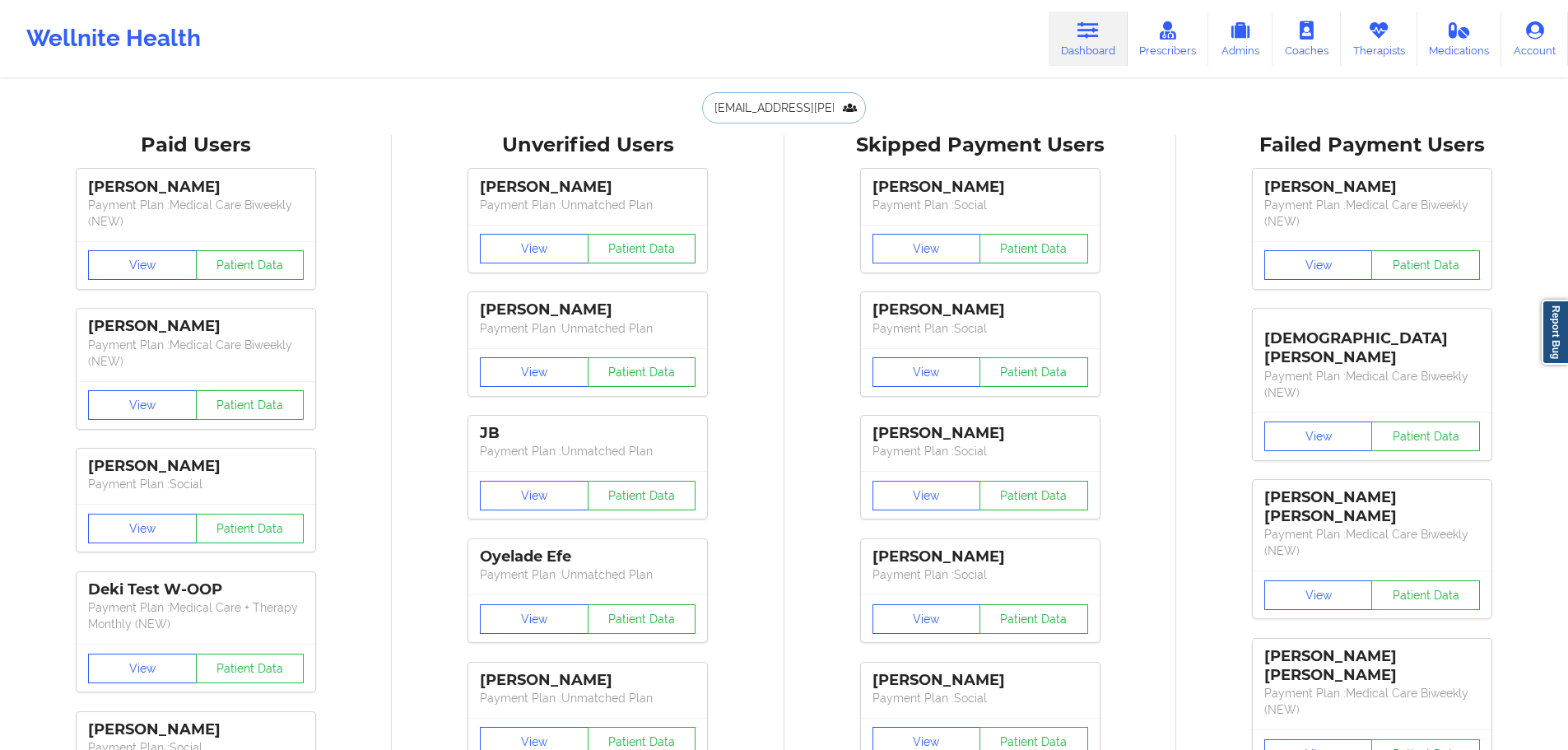
click at [736, 104] on input "[EMAIL_ADDRESS][PERSON_NAME][DOMAIN_NAME]" at bounding box center [784, 108] width 163 height 31
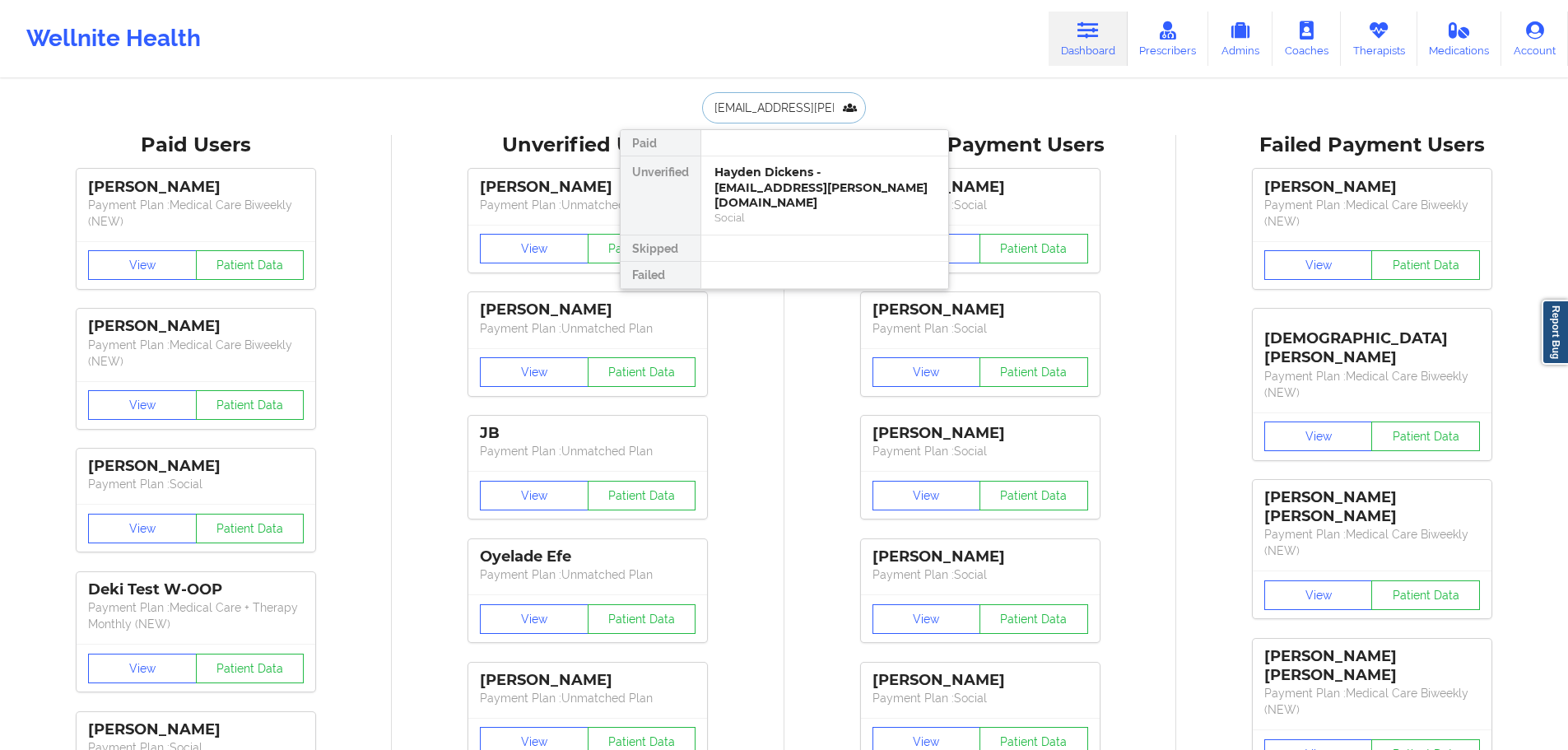
drag, startPoint x: 736, startPoint y: 104, endPoint x: 705, endPoint y: 110, distance: 31.6
click at [705, 110] on input "[EMAIL_ADDRESS][PERSON_NAME][DOMAIN_NAME]" at bounding box center [784, 108] width 163 height 31
click at [707, 110] on input "[EMAIL_ADDRESS][PERSON_NAME][DOMAIN_NAME]" at bounding box center [784, 108] width 163 height 31
click at [709, 110] on input "[EMAIL_ADDRESS][PERSON_NAME][DOMAIN_NAME]" at bounding box center [784, 108] width 163 height 31
click at [706, 109] on input "[EMAIL_ADDRESS][PERSON_NAME][DOMAIN_NAME]" at bounding box center [784, 108] width 163 height 31
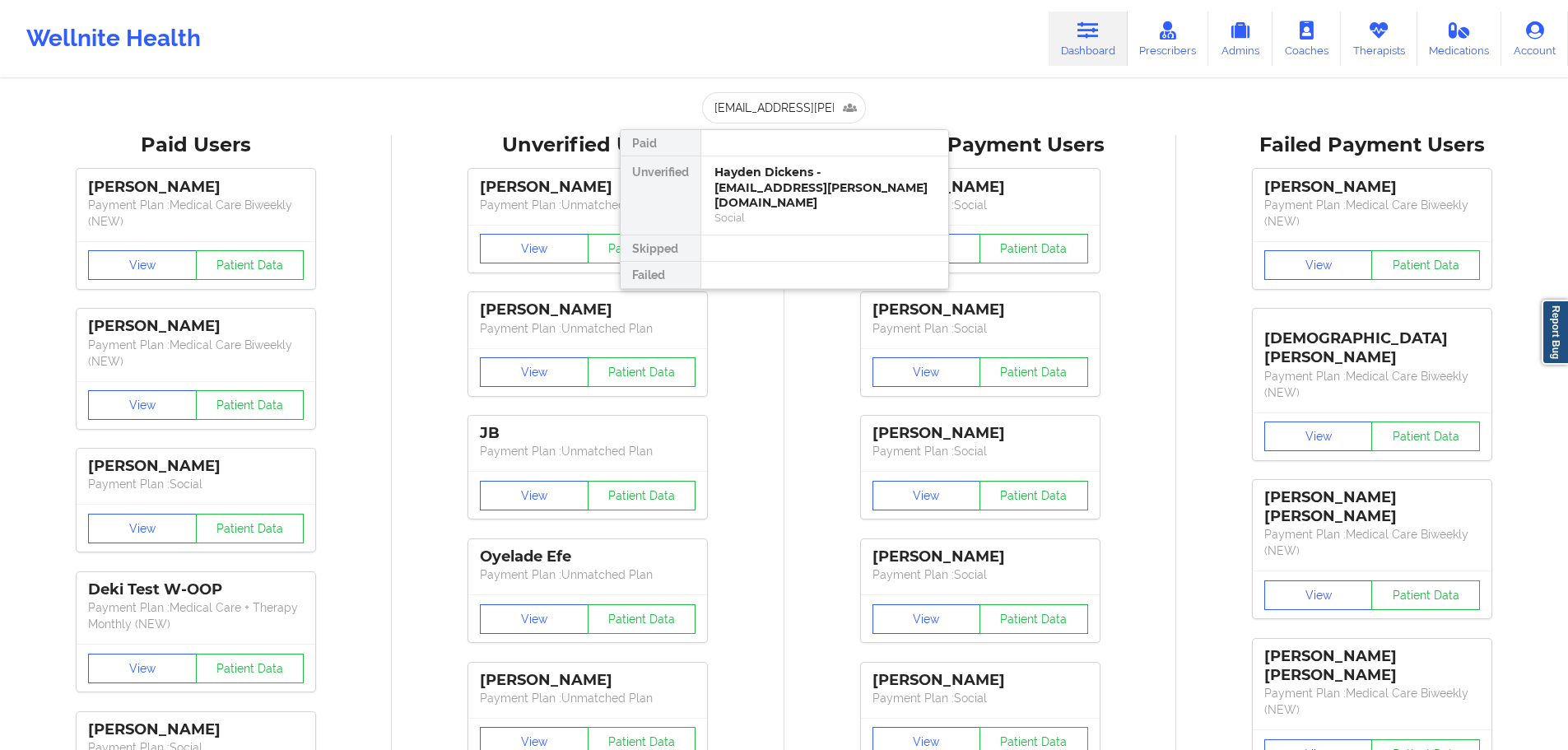
click at [759, 154] on div at bounding box center [824, 143] width 248 height 27
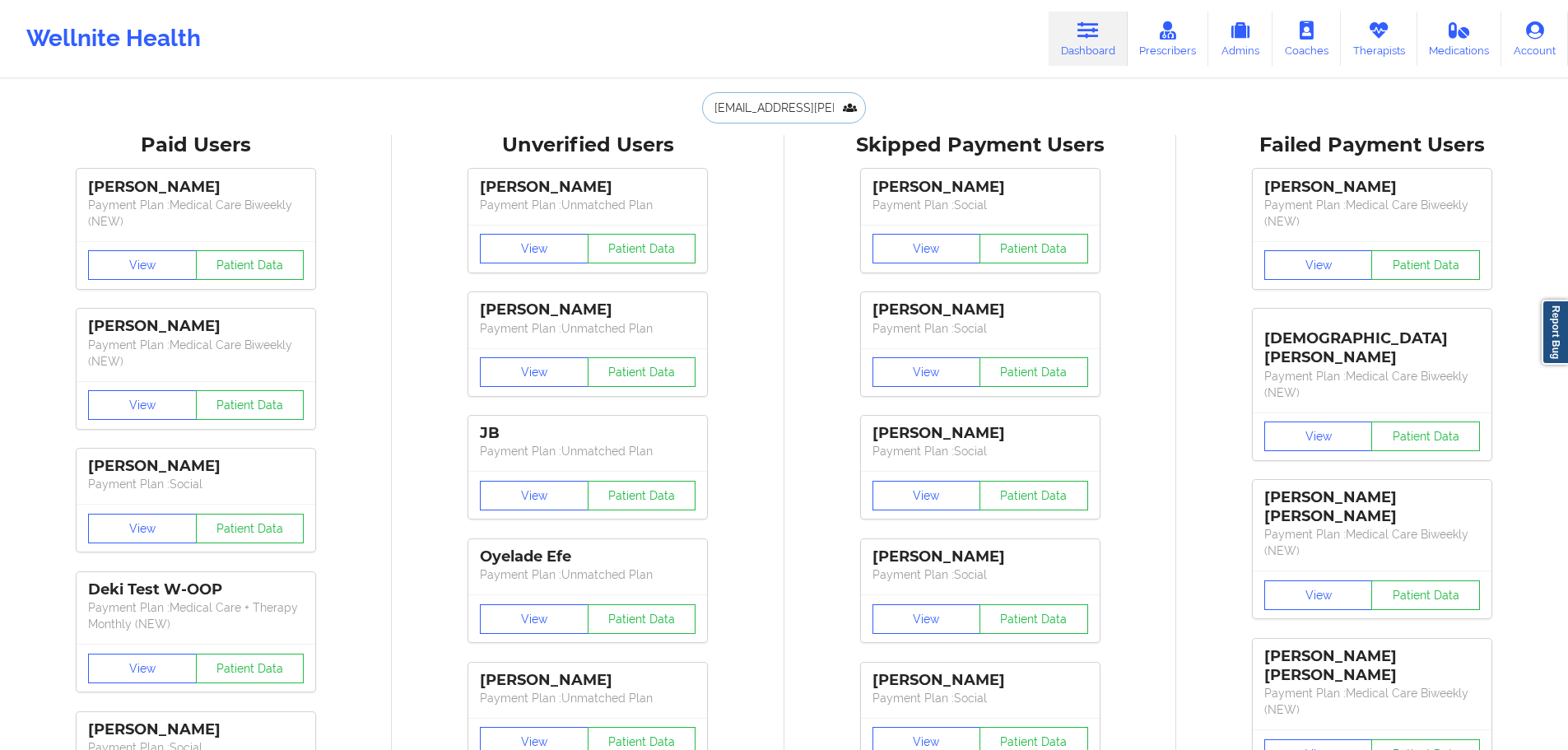
click at [756, 111] on input "[EMAIL_ADDRESS][PERSON_NAME][DOMAIN_NAME]" at bounding box center [784, 108] width 163 height 31
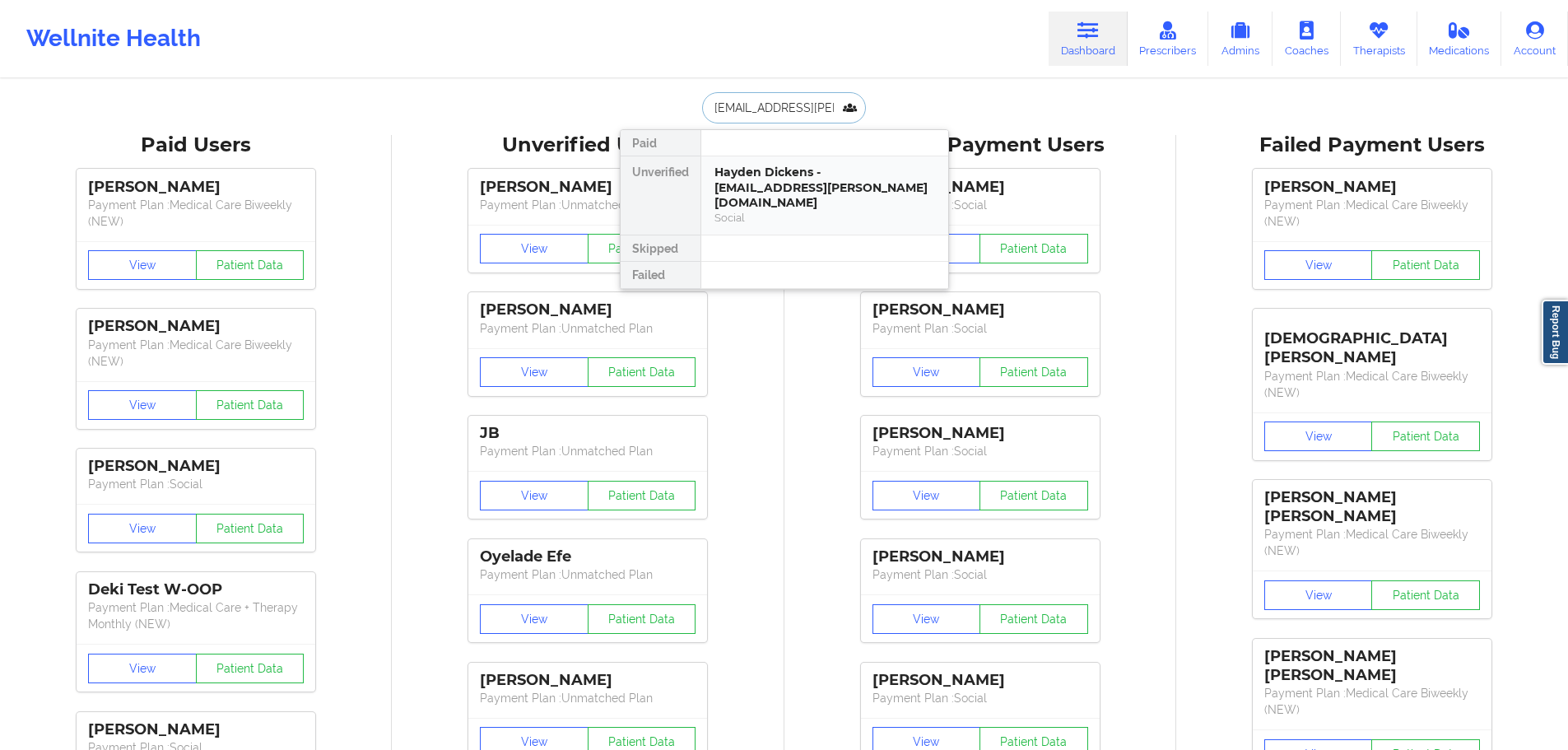
click at [759, 186] on div "Hayden Dickens - [EMAIL_ADDRESS][PERSON_NAME][DOMAIN_NAME]" at bounding box center [824, 187] width 221 height 46
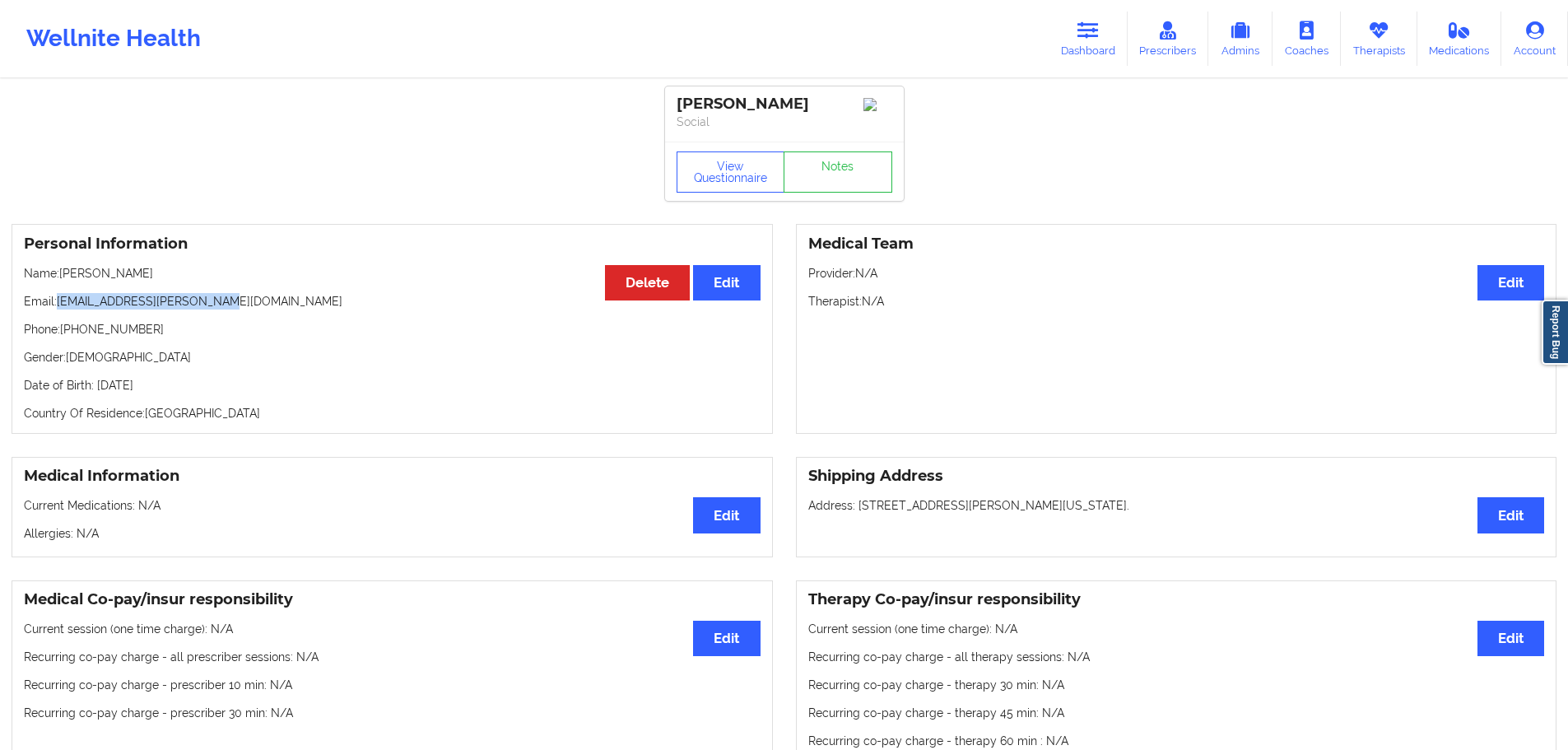
drag, startPoint x: 230, startPoint y: 307, endPoint x: 60, endPoint y: 305, distance: 170.0
click at [60, 305] on p "Email: [PERSON_NAME][EMAIL_ADDRESS][PERSON_NAME][DOMAIN_NAME]" at bounding box center [392, 302] width 736 height 17
copy p "[EMAIL_ADDRESS][PERSON_NAME][DOMAIN_NAME]"
click at [748, 169] on button "View Questionnaire" at bounding box center [731, 172] width 109 height 42
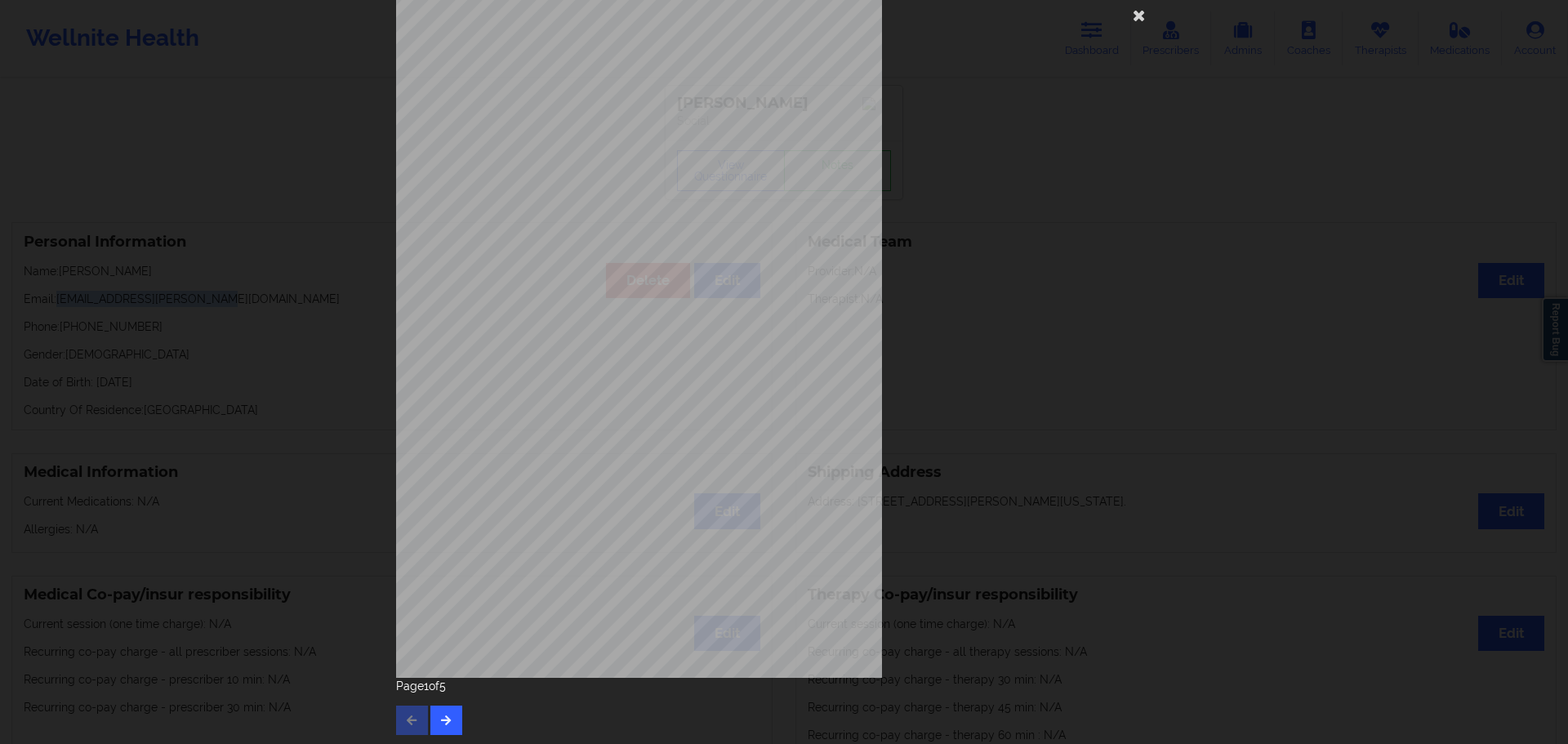
scroll to position [35, 0]
click at [449, 721] on button "button" at bounding box center [446, 717] width 32 height 29
click at [433, 709] on button "button" at bounding box center [446, 717] width 32 height 29
click at [438, 703] on button "button" at bounding box center [446, 717] width 32 height 29
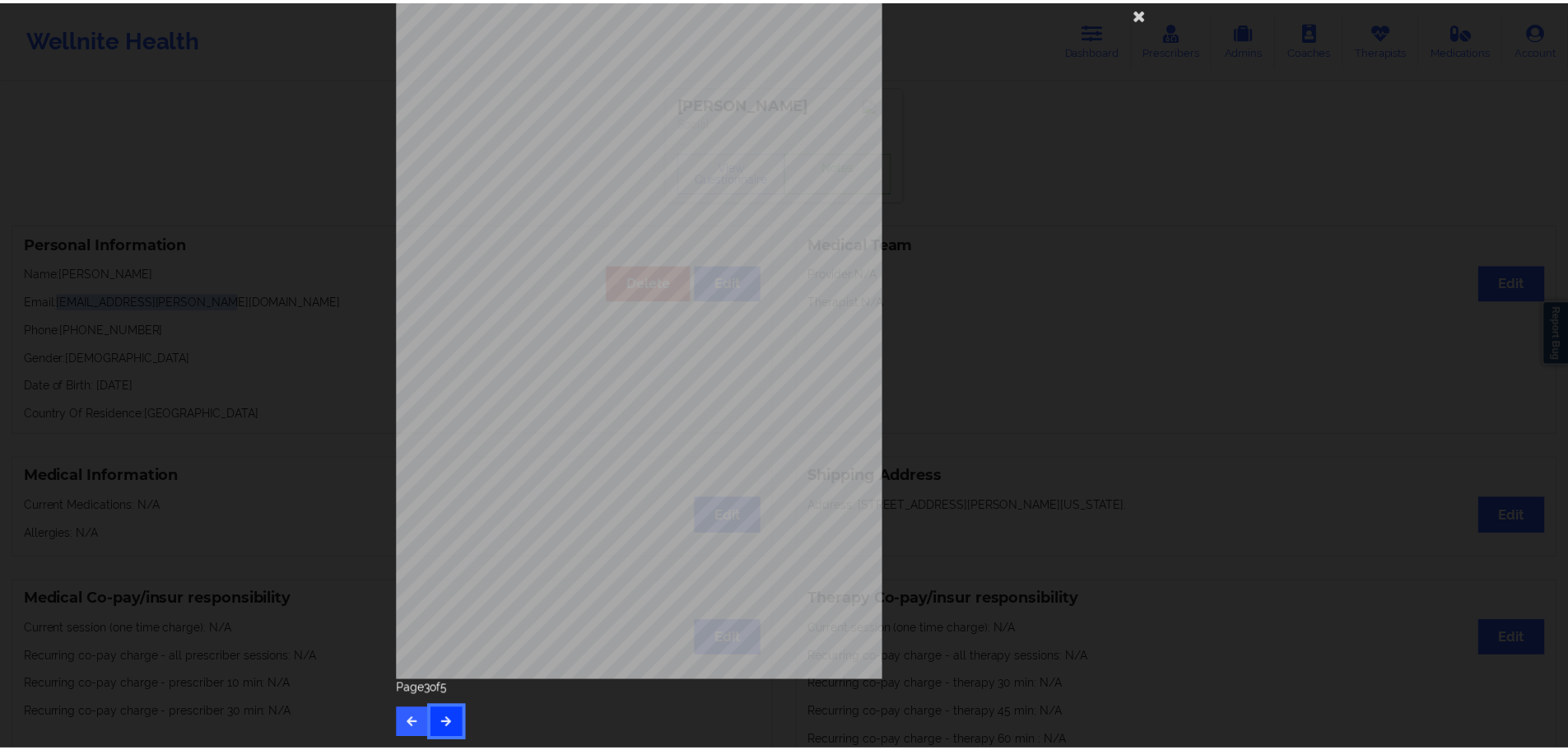
scroll to position [0, 0]
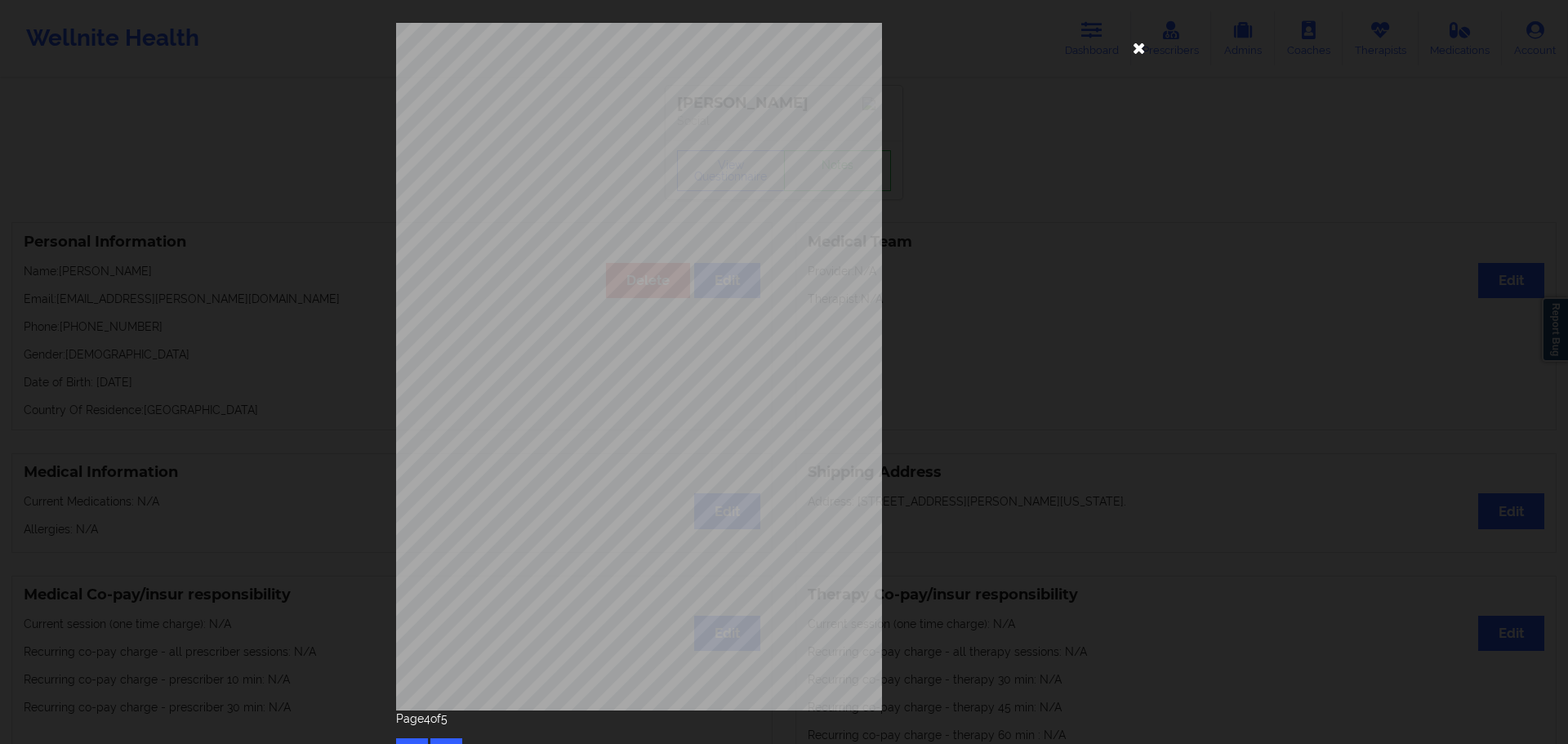
click at [1130, 50] on icon at bounding box center [1139, 47] width 27 height 27
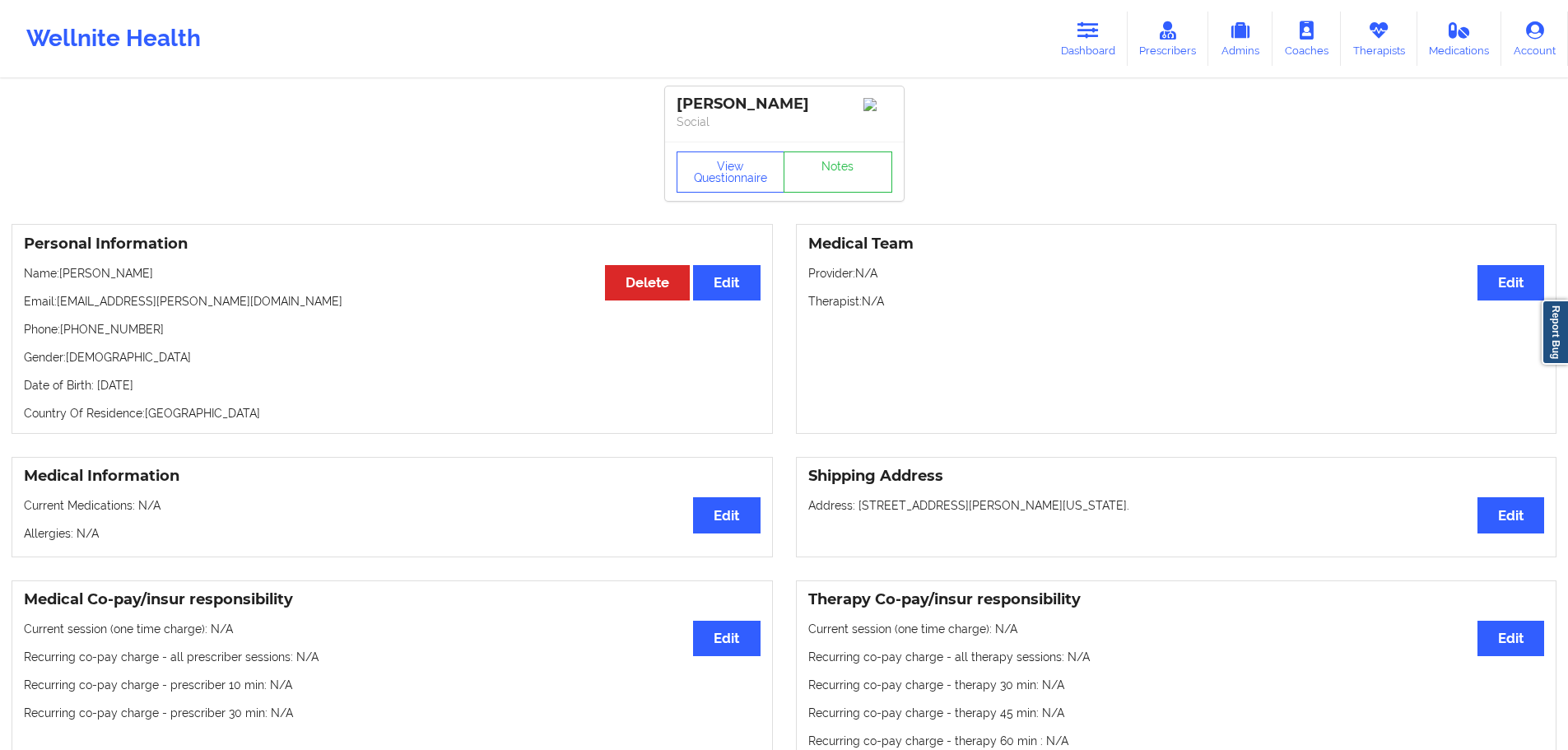
drag, startPoint x: 160, startPoint y: 279, endPoint x: 10, endPoint y: 284, distance: 150.1
click at [64, 278] on p "Name: [PERSON_NAME]" at bounding box center [392, 273] width 736 height 17
copy p "[PERSON_NAME]"
click at [197, 386] on p "Date of Birth: [DEMOGRAPHIC_DATA]" at bounding box center [392, 386] width 736 height 17
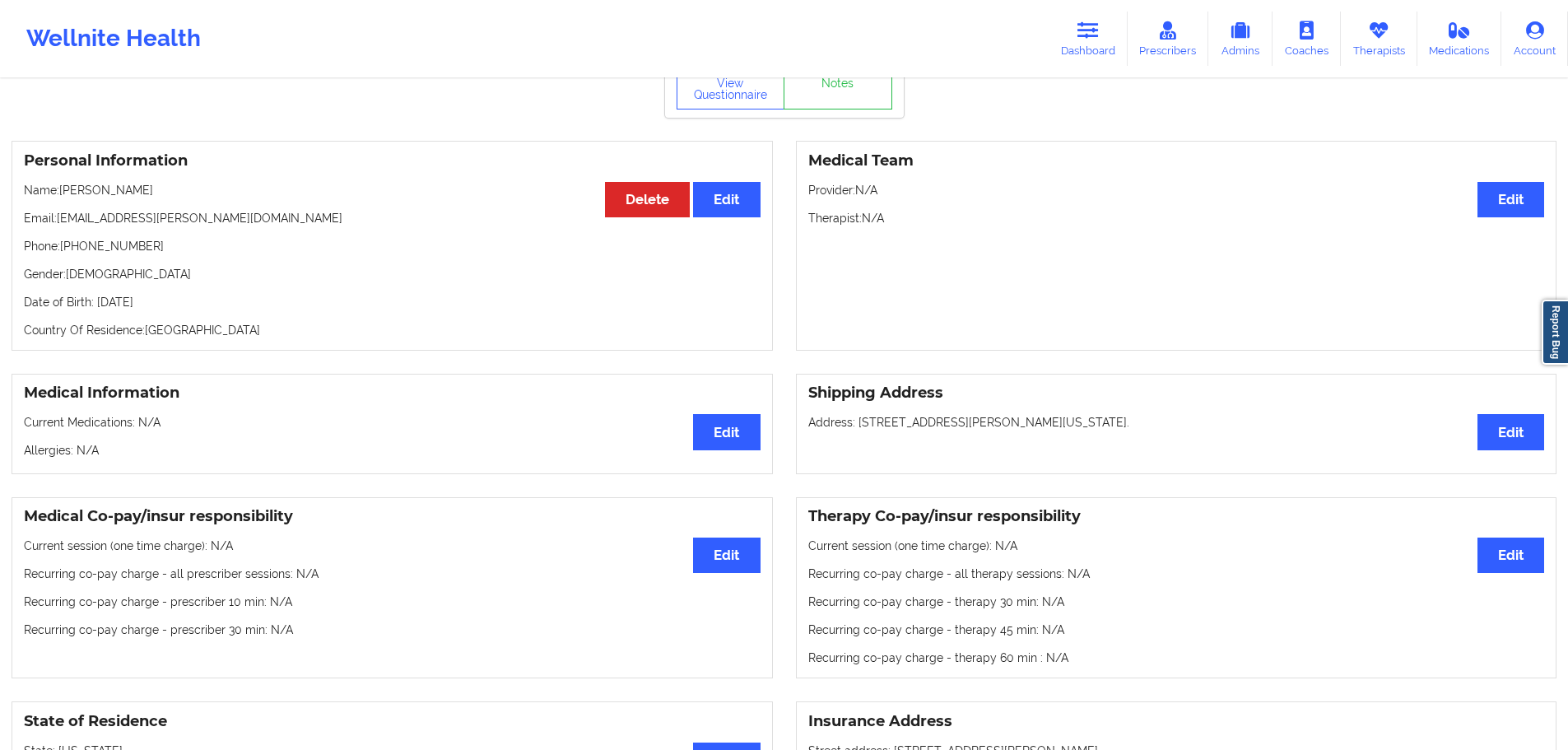
scroll to position [82, 0]
drag, startPoint x: 93, startPoint y: 257, endPoint x: 65, endPoint y: 256, distance: 28.0
click at [65, 256] on p "Phone: [PHONE_NUMBER]" at bounding box center [392, 247] width 736 height 17
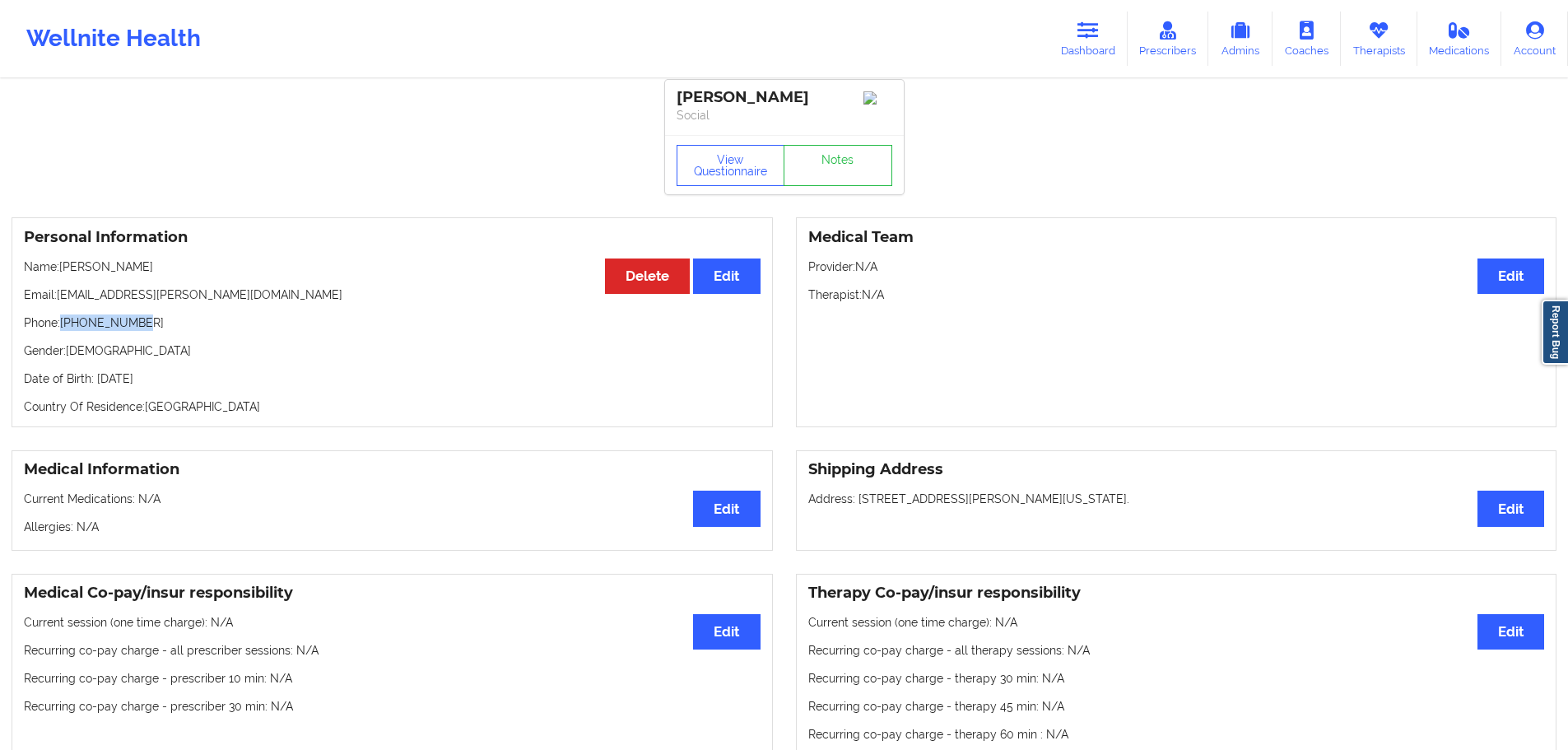
scroll to position [0, 0]
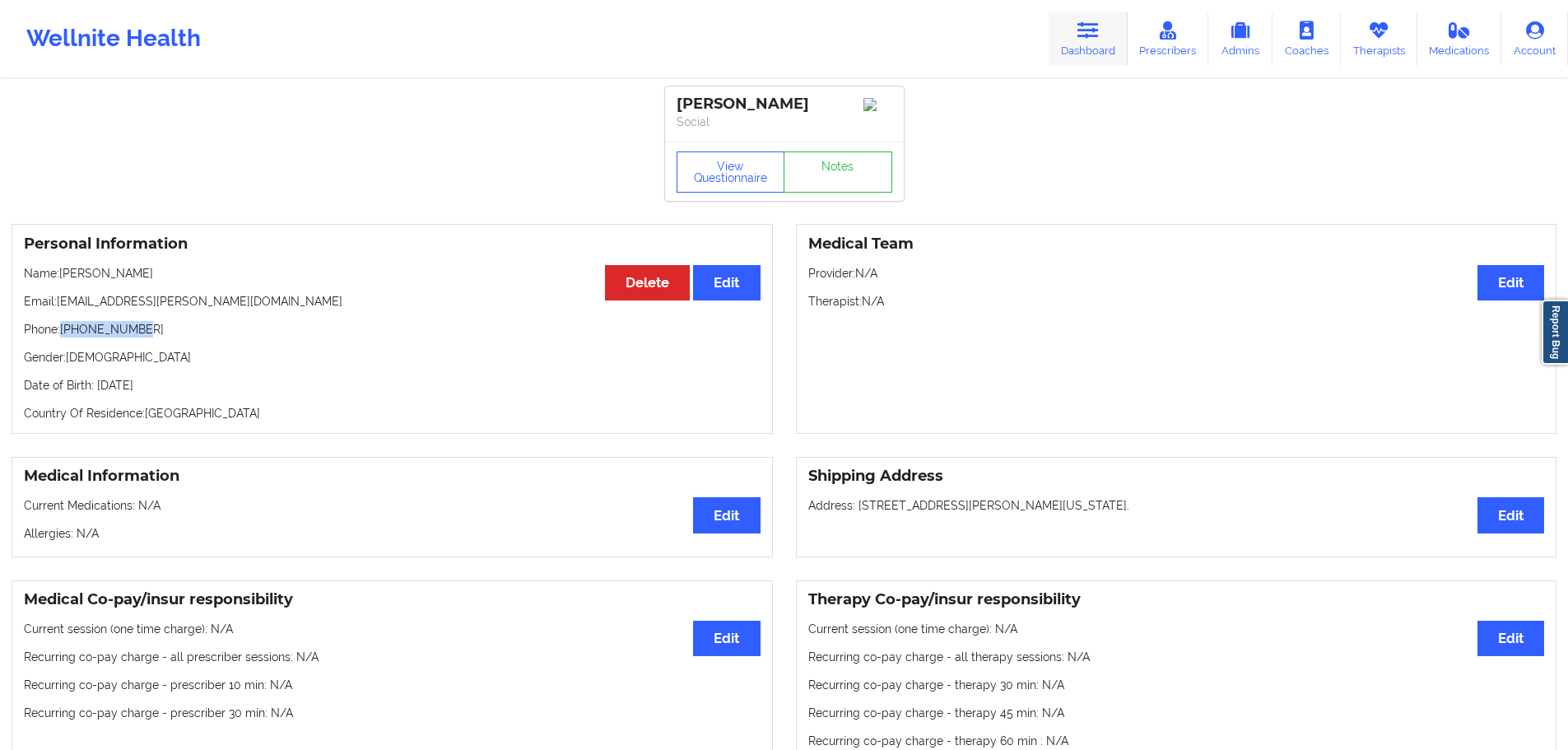
click at [1072, 33] on link "Dashboard" at bounding box center [1088, 38] width 79 height 54
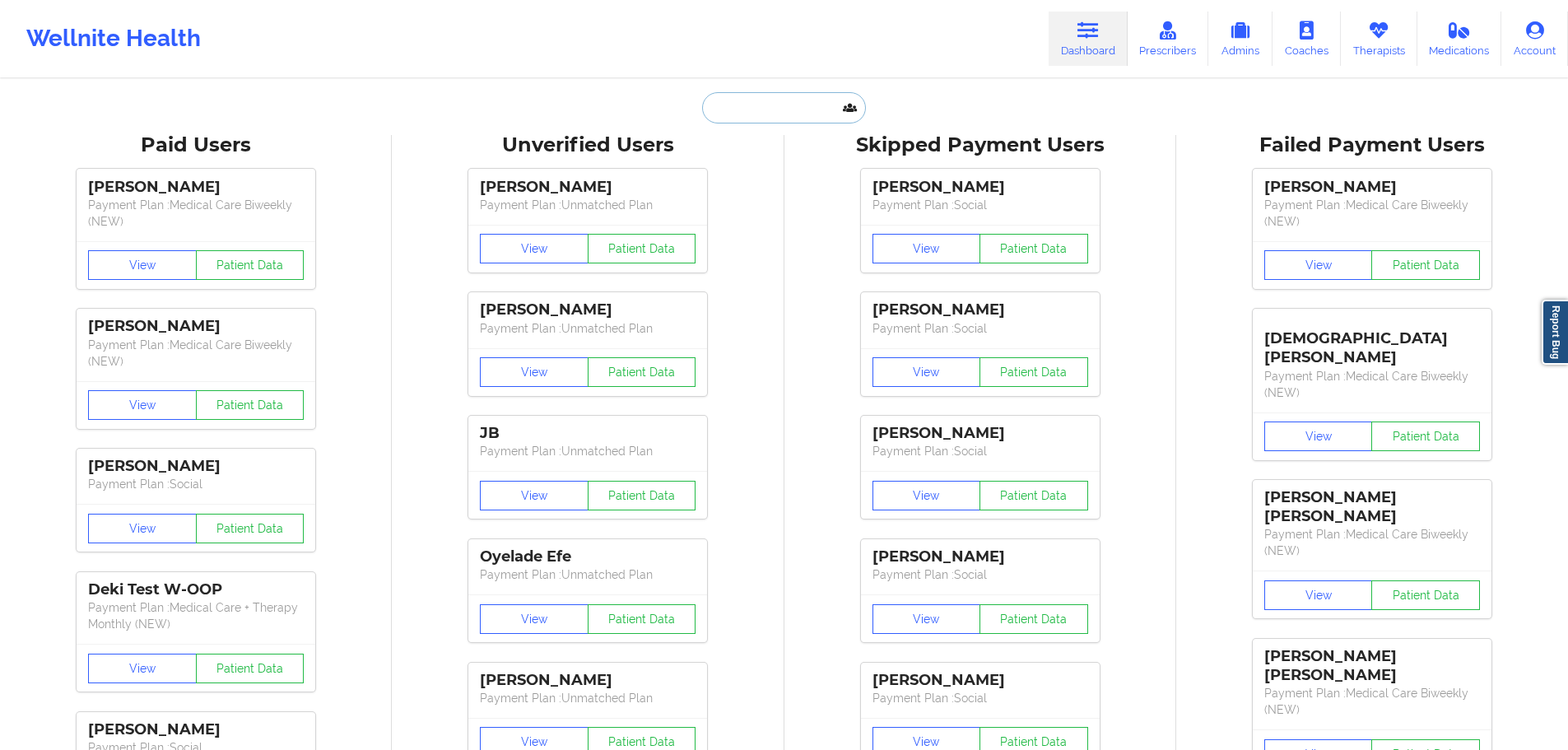
click at [720, 112] on input "text" at bounding box center [784, 108] width 163 height 31
paste input "[PERSON_NAME][EMAIL_ADDRESS][PERSON_NAME][DOMAIN_NAME]"
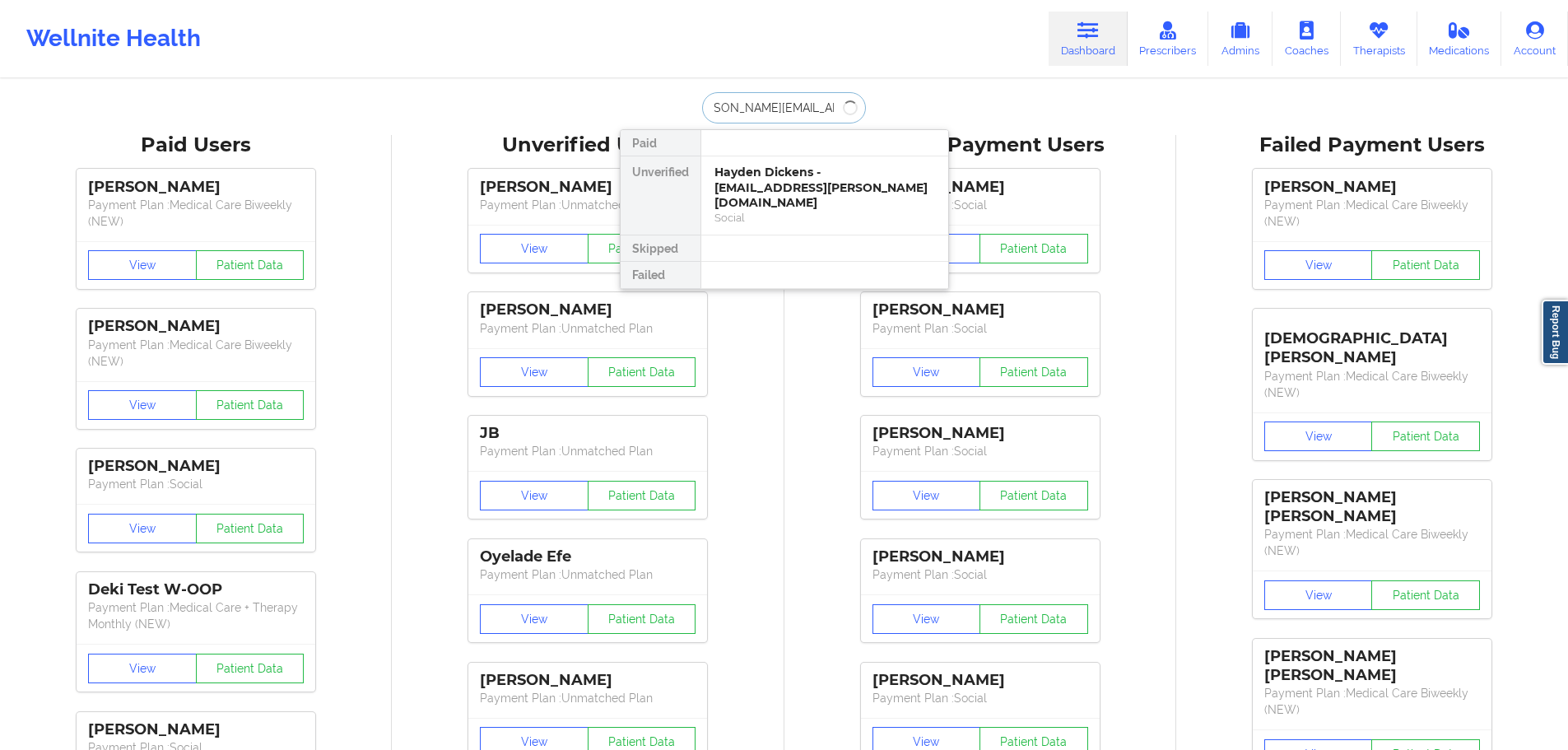
type input "[PERSON_NAME][EMAIL_ADDRESS][PERSON_NAME][DOMAIN_NAME]"
click at [836, 210] on div "Social" at bounding box center [824, 217] width 221 height 14
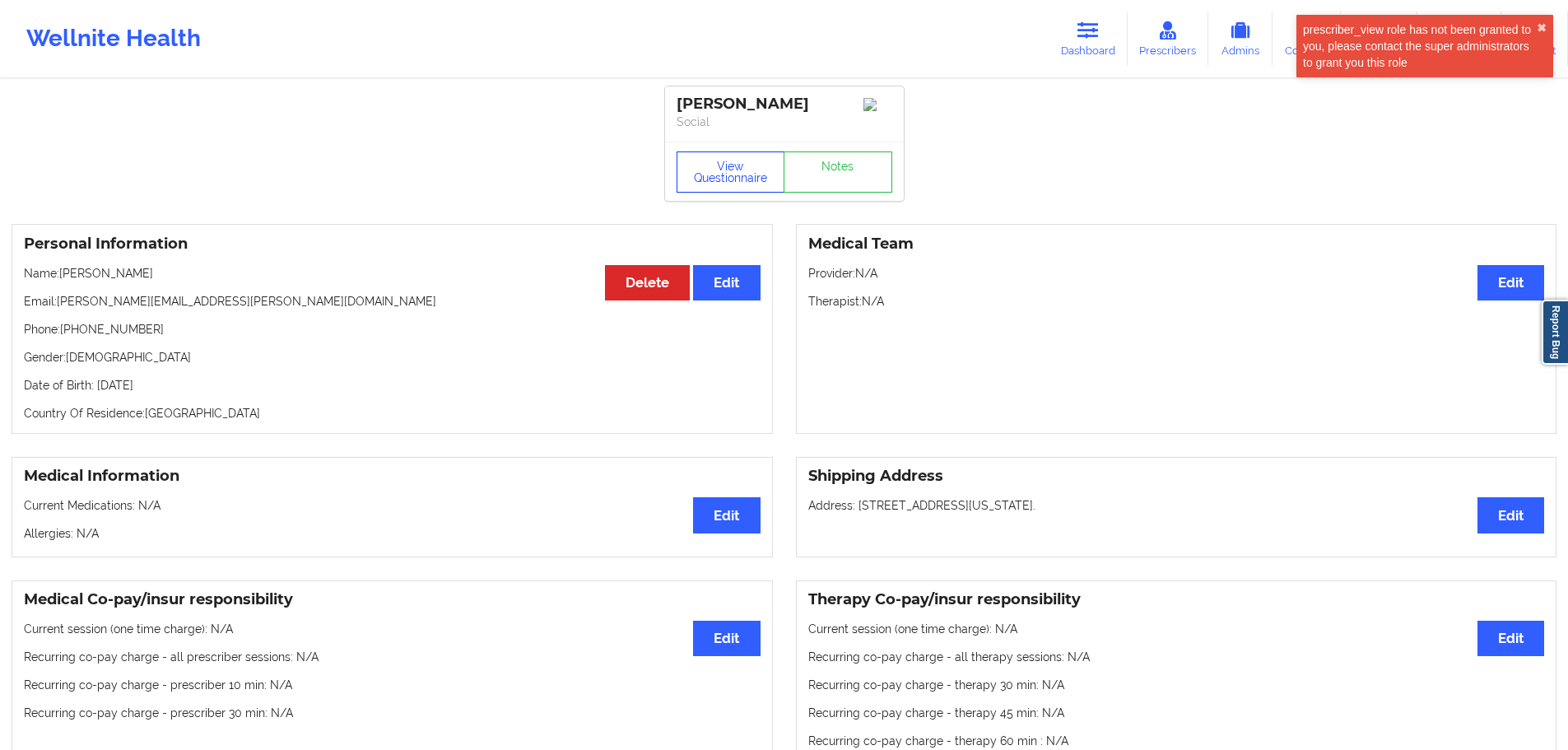
click at [710, 185] on button "View Questionnaire" at bounding box center [731, 172] width 109 height 42
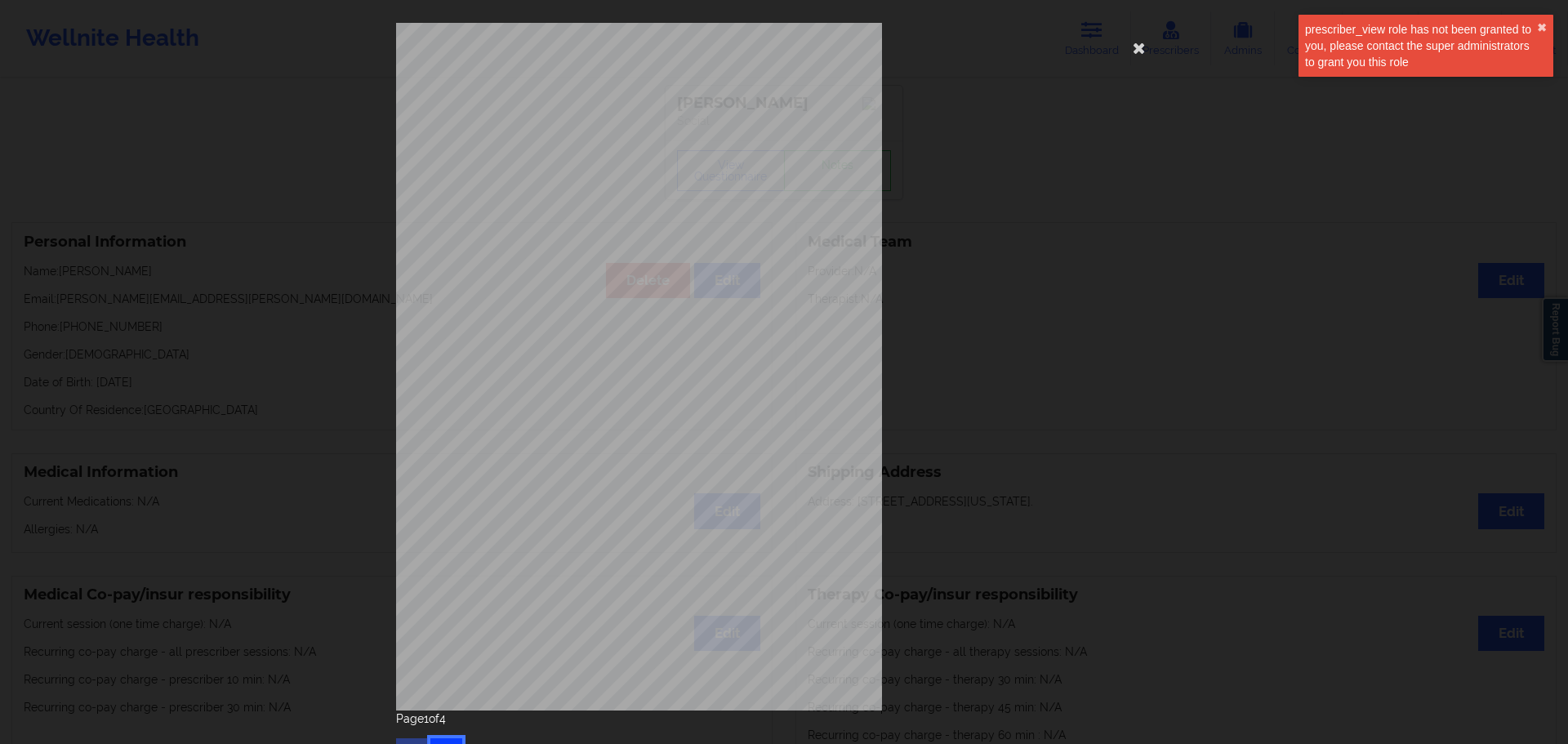
click at [438, 740] on button "button" at bounding box center [446, 752] width 32 height 29
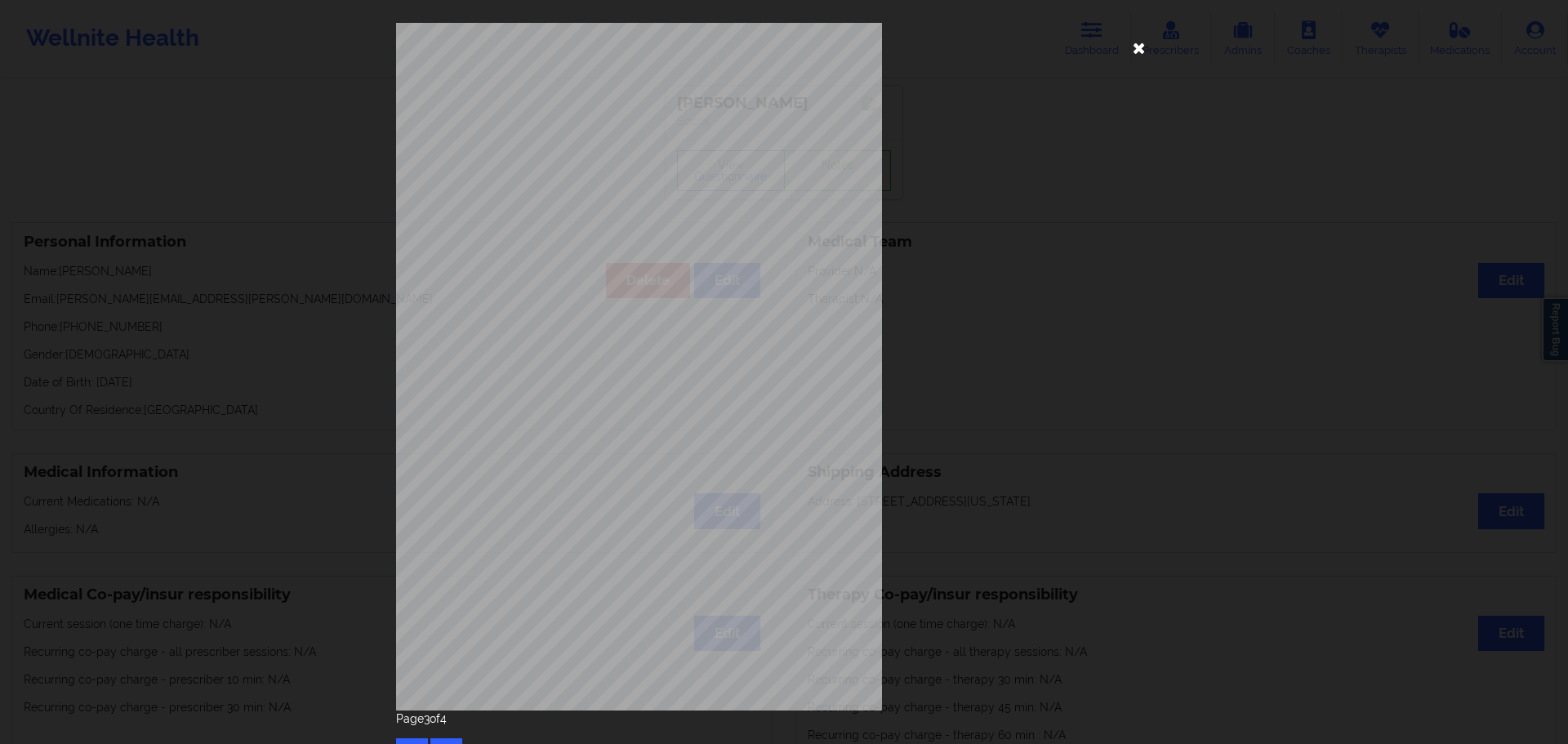
click at [1141, 47] on icon at bounding box center [1139, 47] width 27 height 27
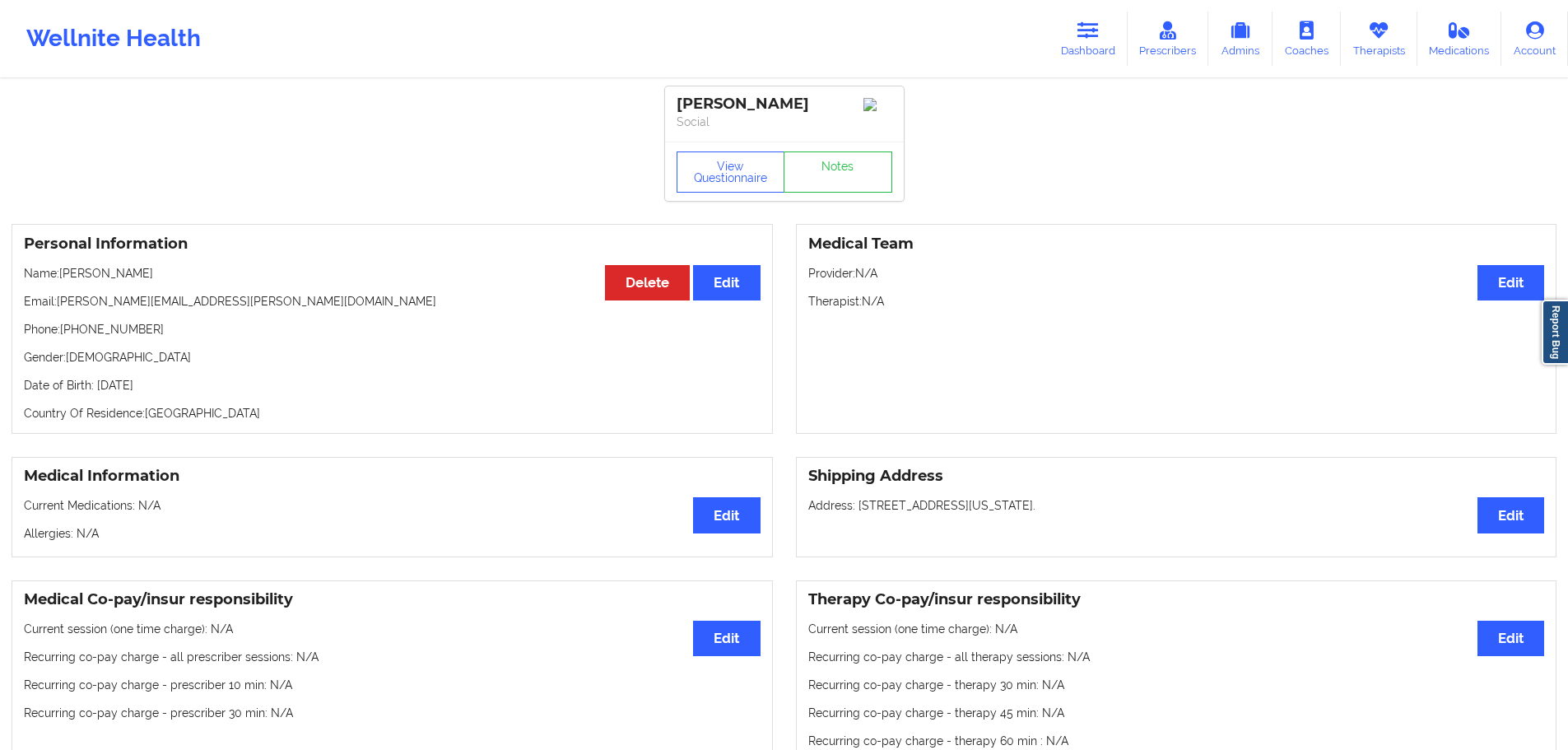
click at [80, 281] on p "Name: [PERSON_NAME]" at bounding box center [392, 273] width 736 height 17
drag, startPoint x: 241, startPoint y: 304, endPoint x: 57, endPoint y: 301, distance: 184.0
click at [57, 301] on p "Email: [PERSON_NAME][EMAIL_ADDRESS][PERSON_NAME][DOMAIN_NAME]" at bounding box center [392, 302] width 736 height 17
drag, startPoint x: 1096, startPoint y: 13, endPoint x: 1089, endPoint y: 24, distance: 13.0
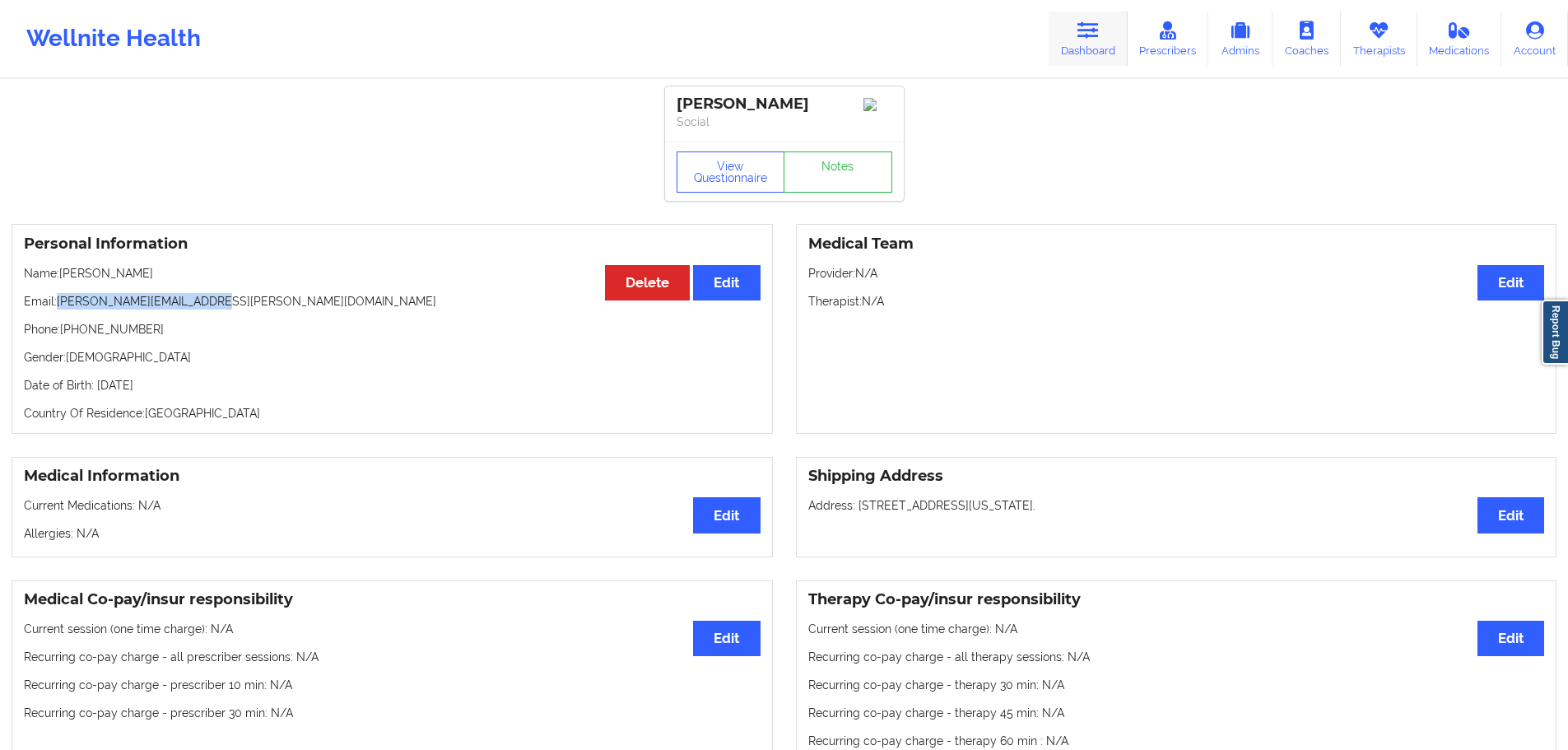
click at [1096, 15] on link "Dashboard" at bounding box center [1088, 38] width 79 height 54
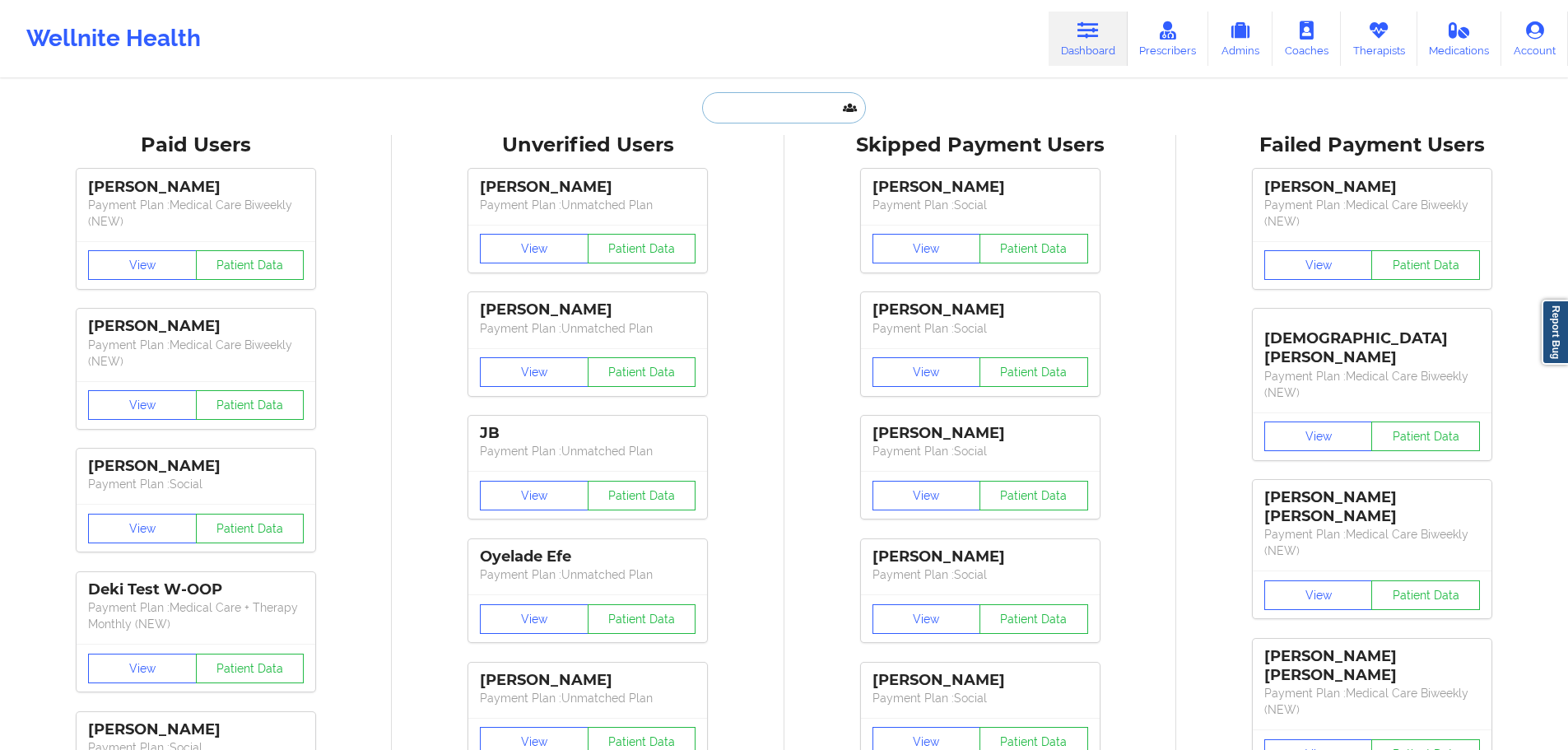
click at [749, 115] on input "text" at bounding box center [784, 108] width 163 height 31
paste input "[EMAIL_ADDRESS][DOMAIN_NAME]"
type input "[EMAIL_ADDRESS][DOMAIN_NAME]"
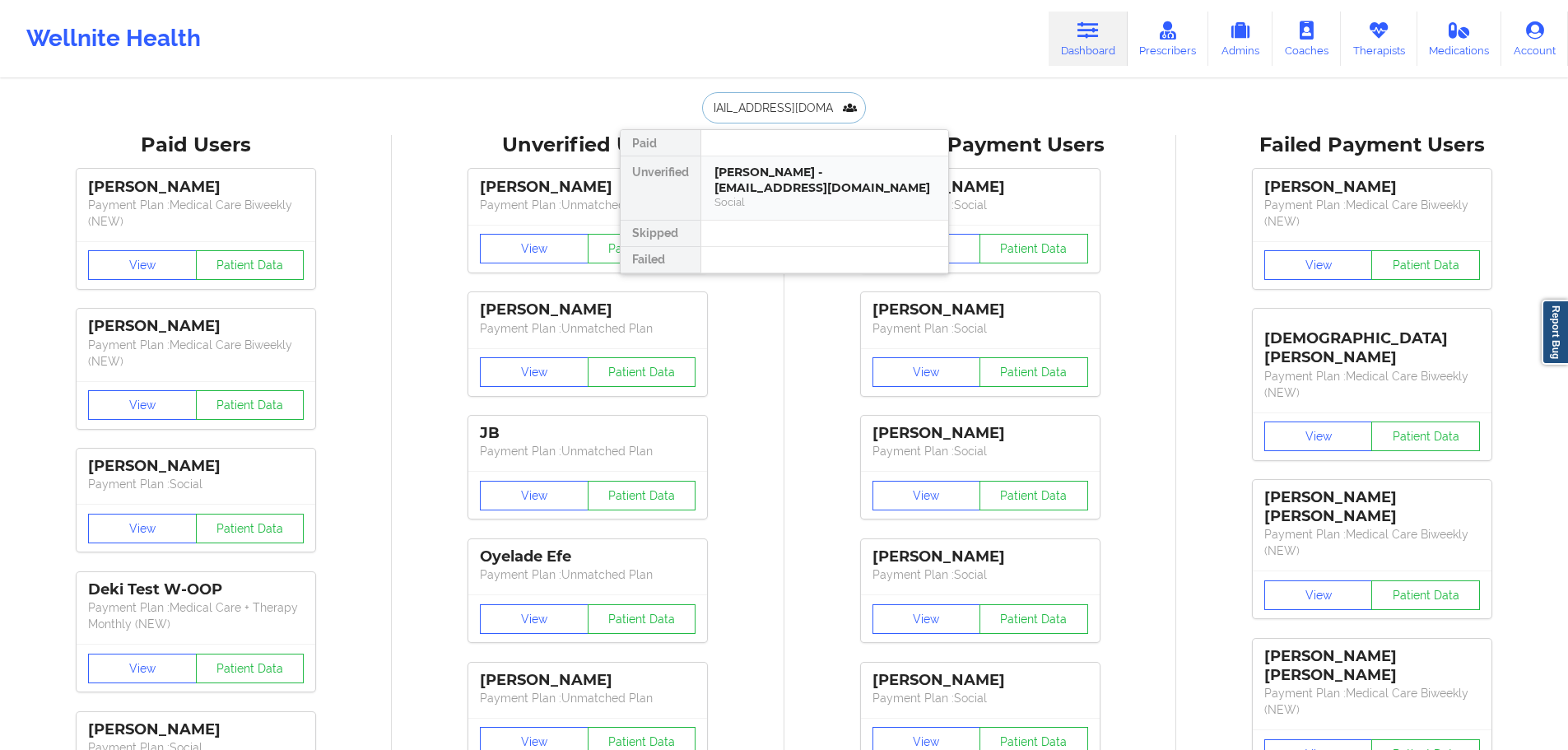
click at [808, 168] on div "[PERSON_NAME] - [EMAIL_ADDRESS][DOMAIN_NAME]" at bounding box center [824, 179] width 221 height 30
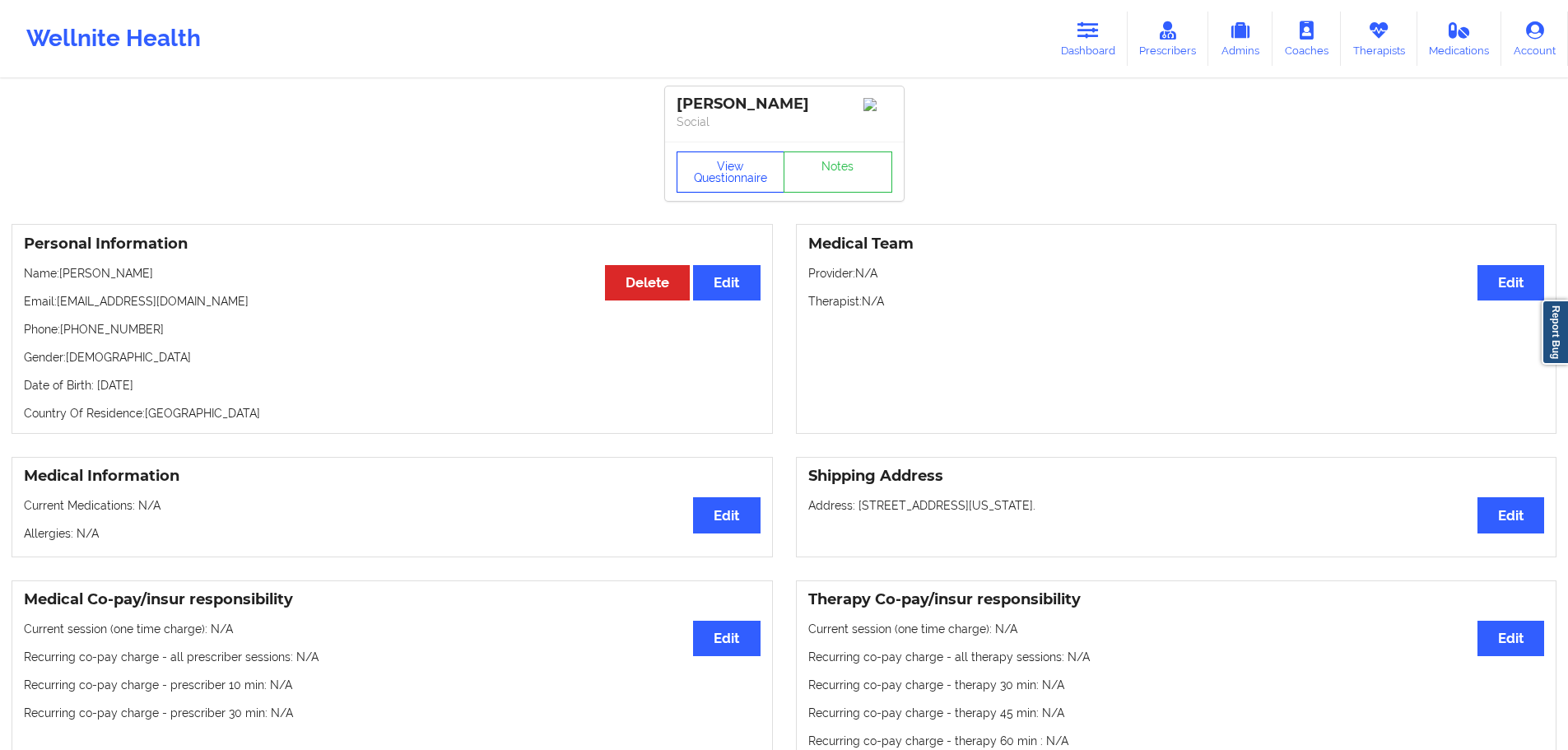
click at [694, 175] on button "View Questionnaire" at bounding box center [731, 172] width 109 height 42
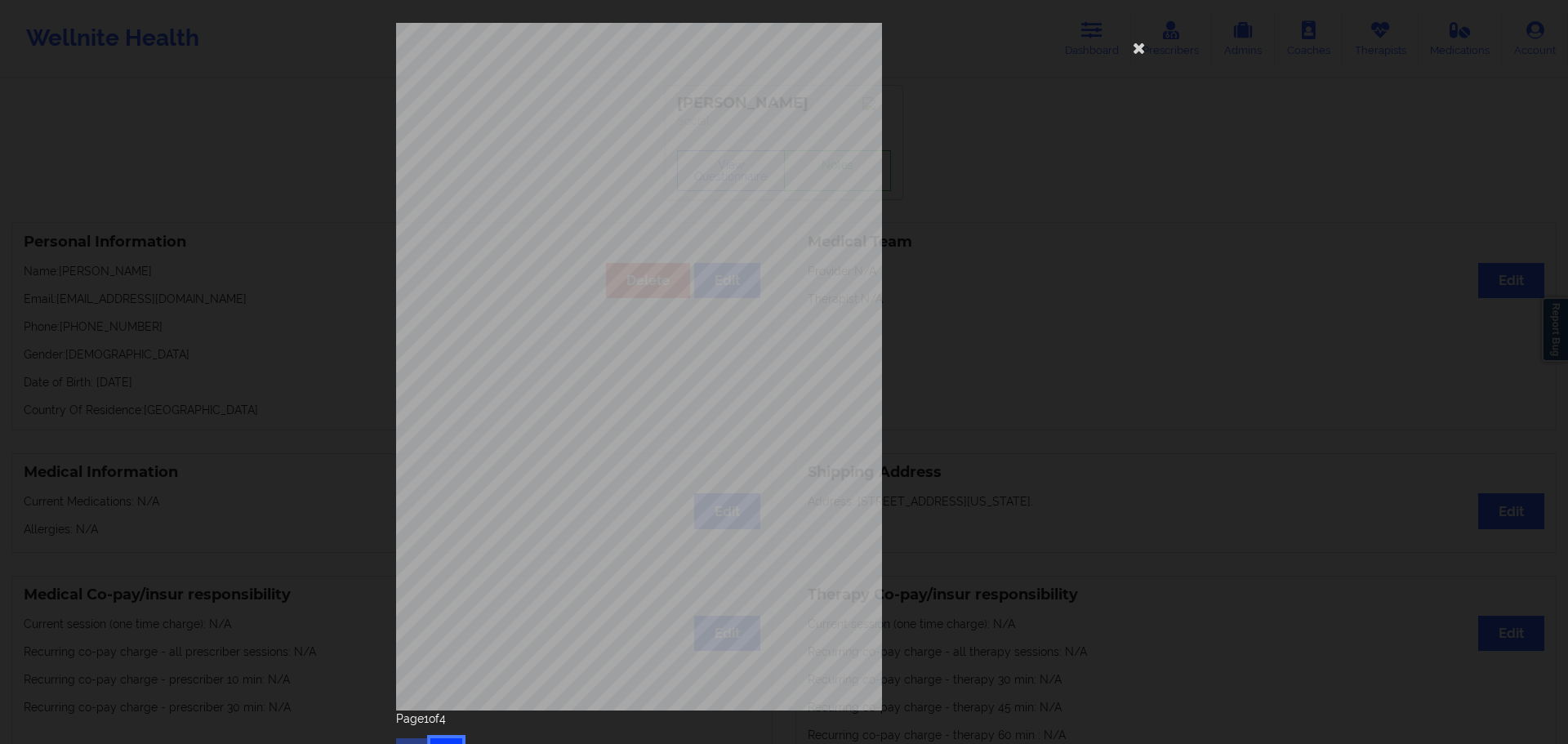
click at [435, 740] on button "button" at bounding box center [446, 752] width 32 height 29
